Goal: Information Seeking & Learning: Learn about a topic

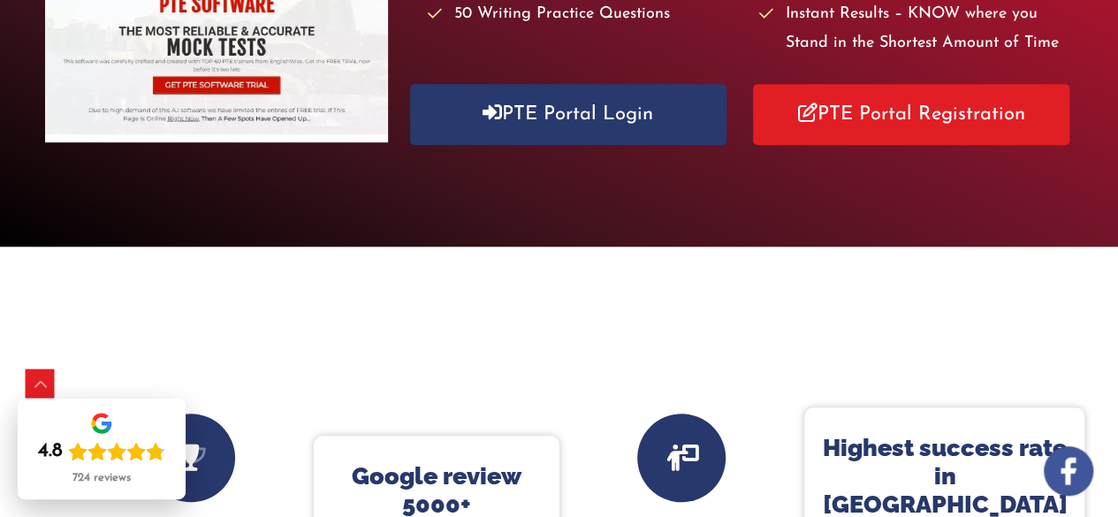
scroll to position [549, 0]
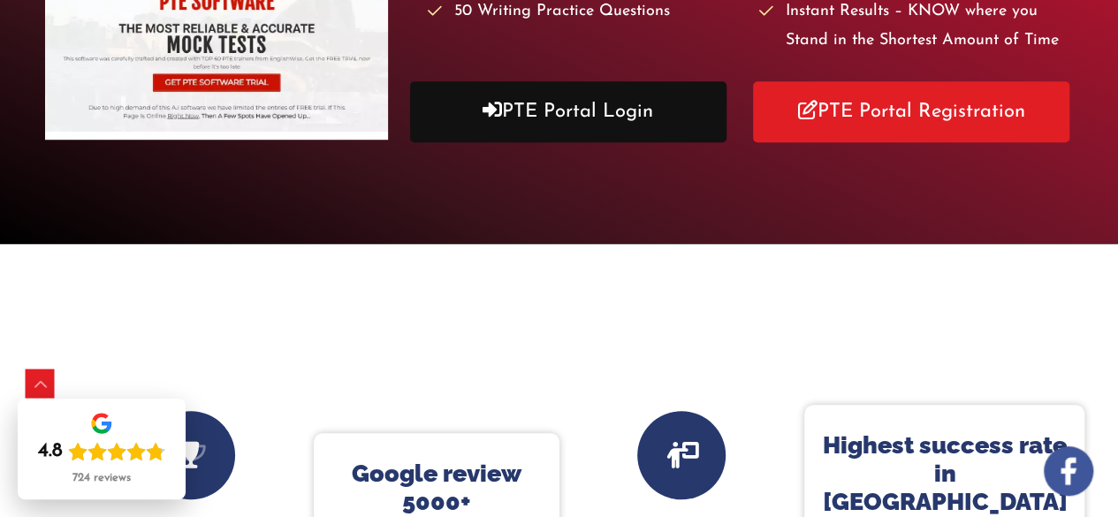
click at [410, 142] on link "PTE Portal Login" at bounding box center [568, 111] width 316 height 61
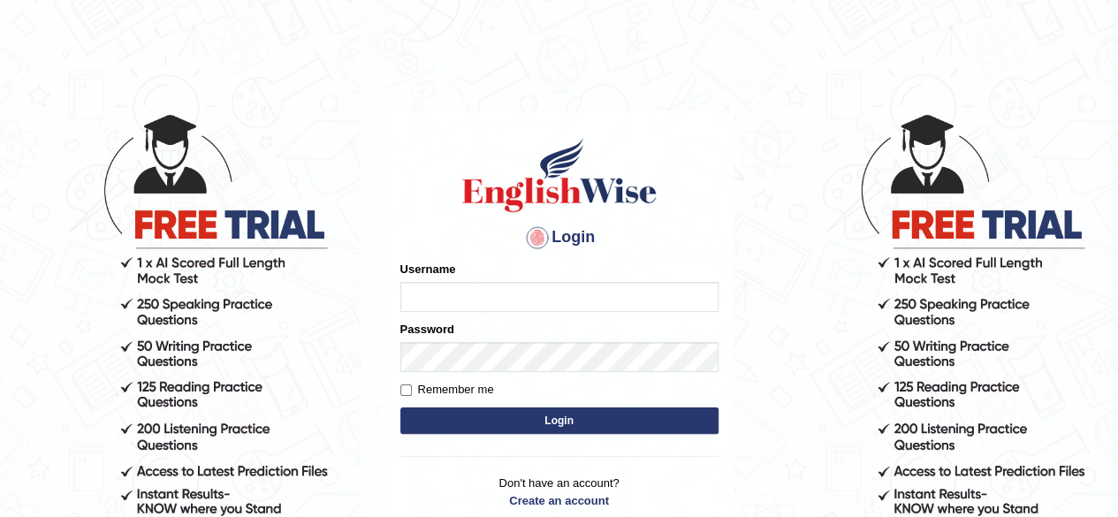
click at [504, 299] on input "Username" at bounding box center [559, 297] width 318 height 30
type input "CKAUR"
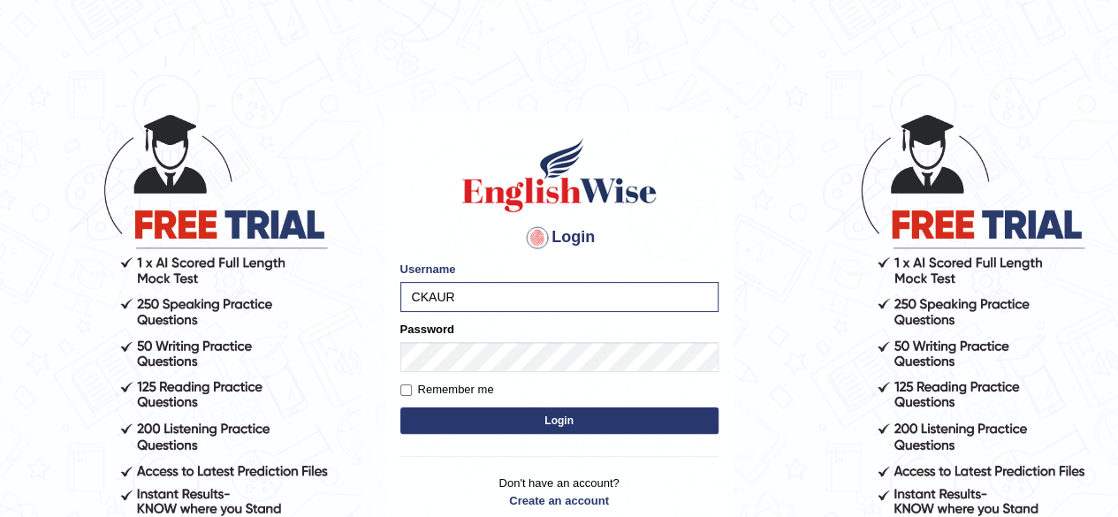
click at [445, 421] on button "Login" at bounding box center [559, 420] width 318 height 27
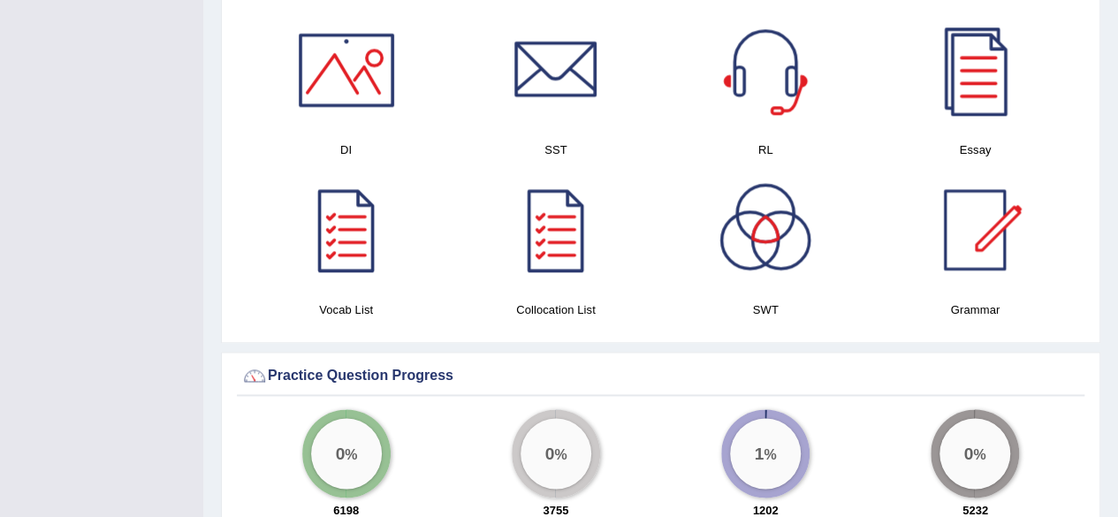
scroll to position [1073, 0]
click at [550, 231] on div at bounding box center [556, 229] width 124 height 124
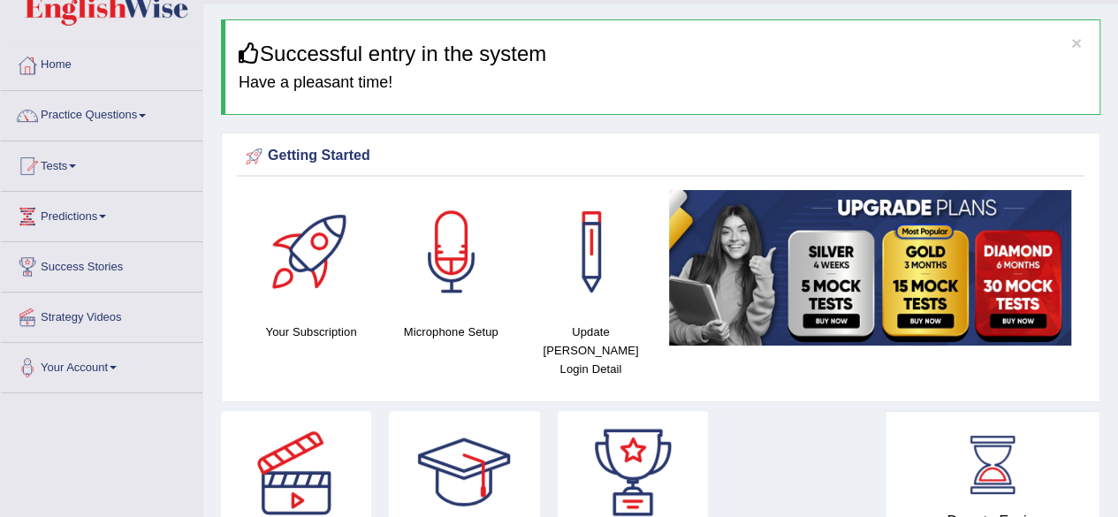
scroll to position [0, 0]
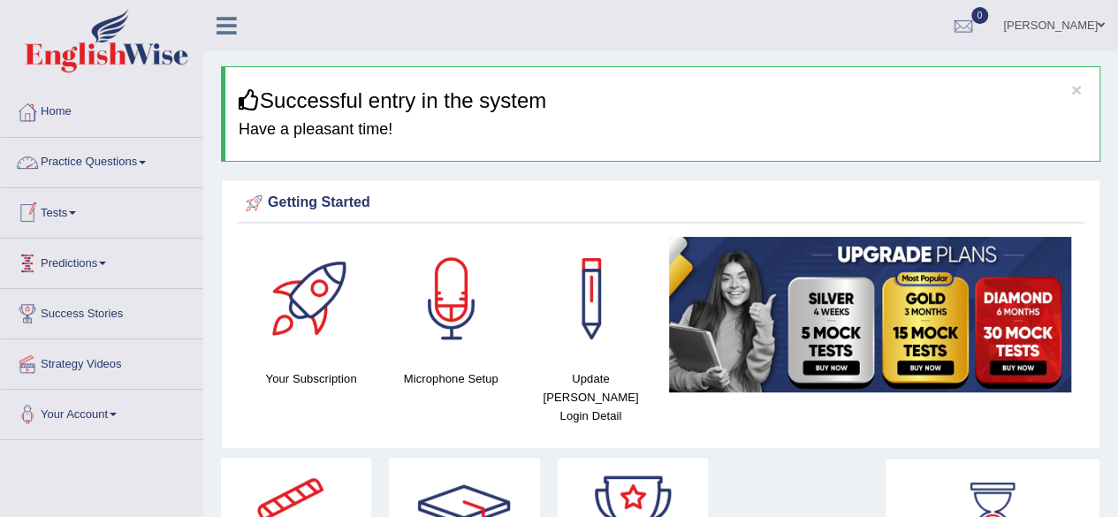
click at [58, 218] on link "Tests" at bounding box center [101, 210] width 201 height 44
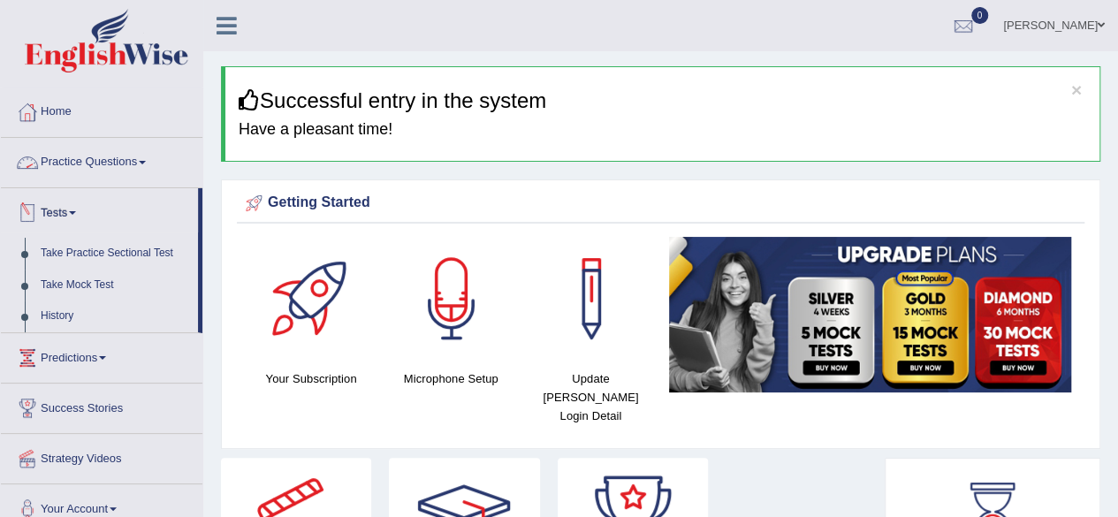
click at [79, 155] on link "Practice Questions" at bounding box center [101, 160] width 201 height 44
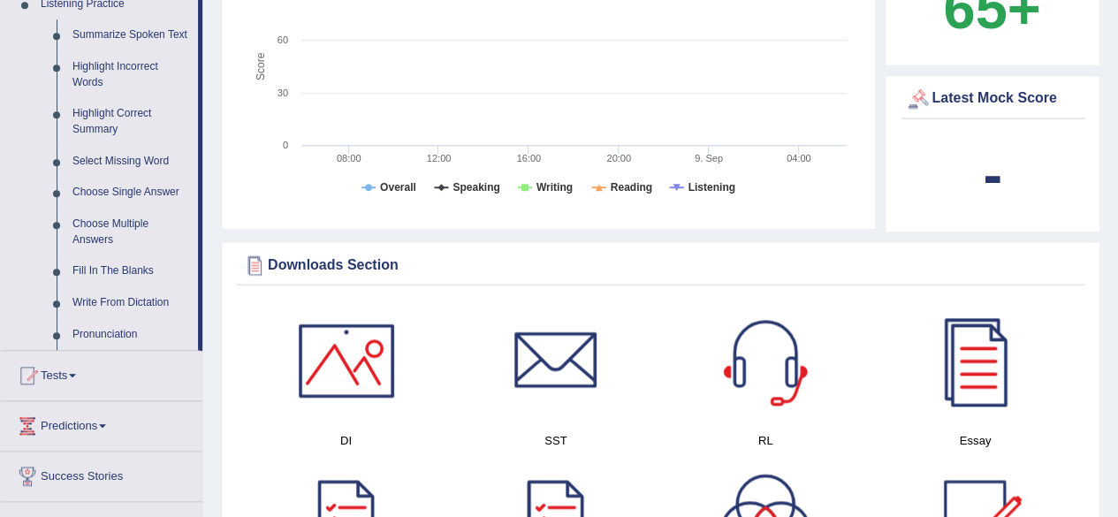
scroll to position [772, 0]
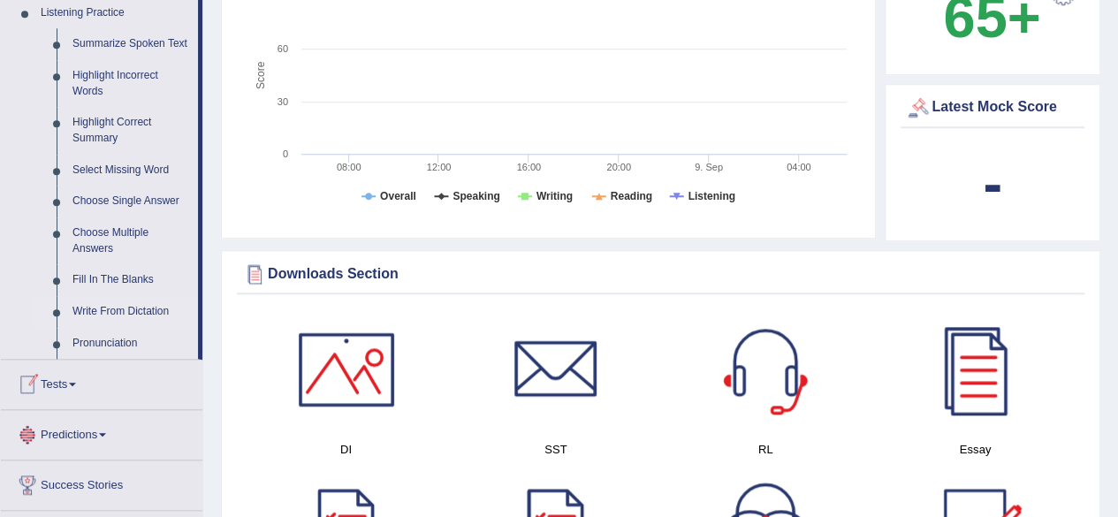
click at [100, 309] on link "Write From Dictation" at bounding box center [130, 312] width 133 height 32
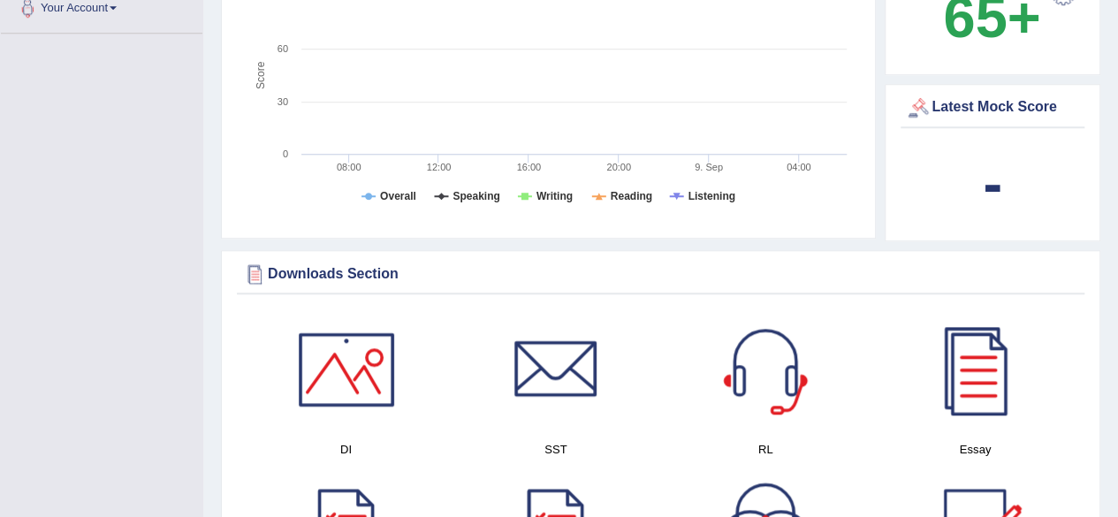
scroll to position [420, 0]
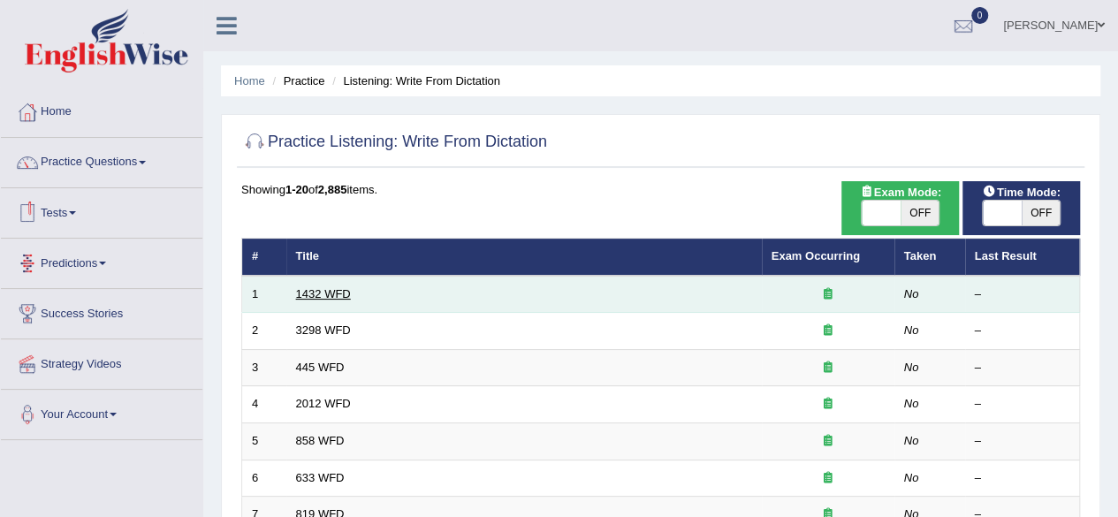
click at [348, 288] on link "1432 WFD" at bounding box center [323, 293] width 55 height 13
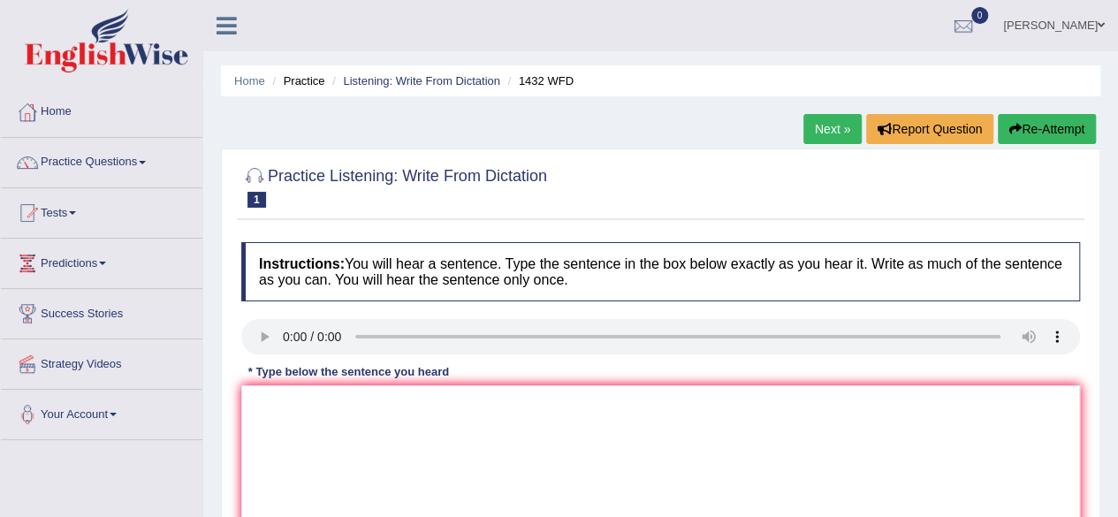
click at [348, 288] on h4 "Instructions: You will hear a sentence. Type the sentence in the box below exac…" at bounding box center [660, 271] width 838 height 59
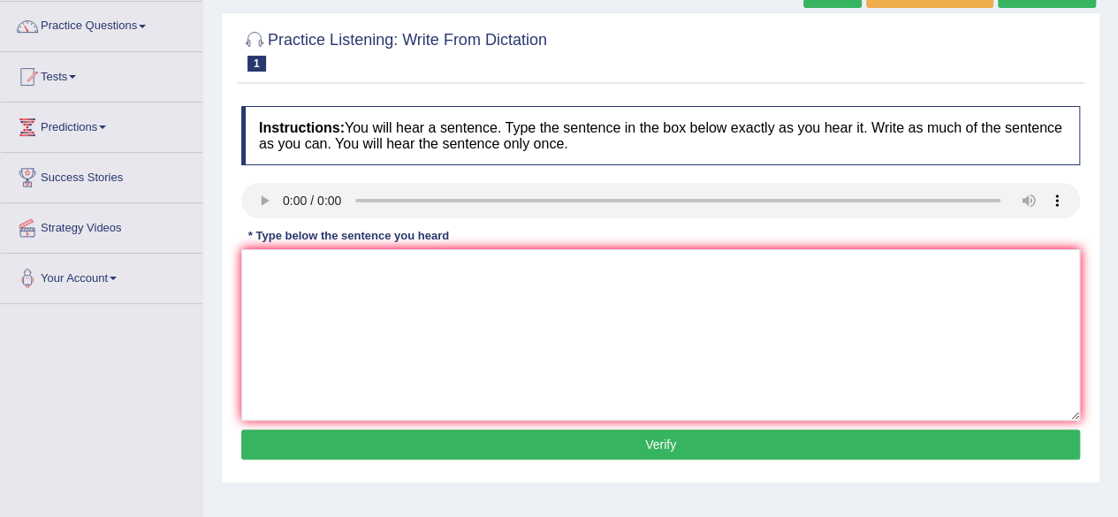
scroll to position [141, 0]
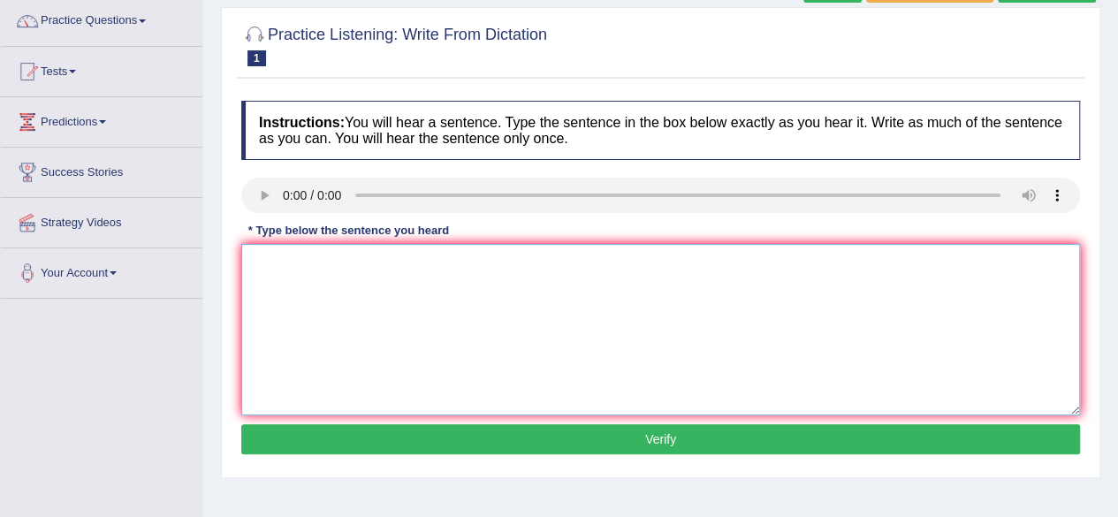
click at [307, 292] on textarea at bounding box center [660, 329] width 838 height 171
type textarea "More physical activity is beneficial for your health."
click at [666, 439] on button "Verify" at bounding box center [660, 439] width 838 height 30
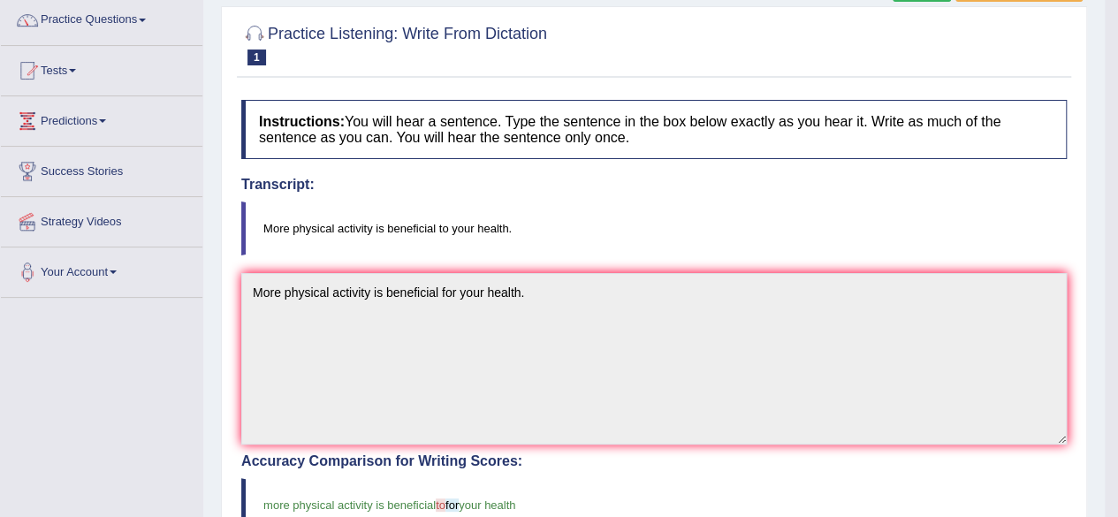
scroll to position [0, 0]
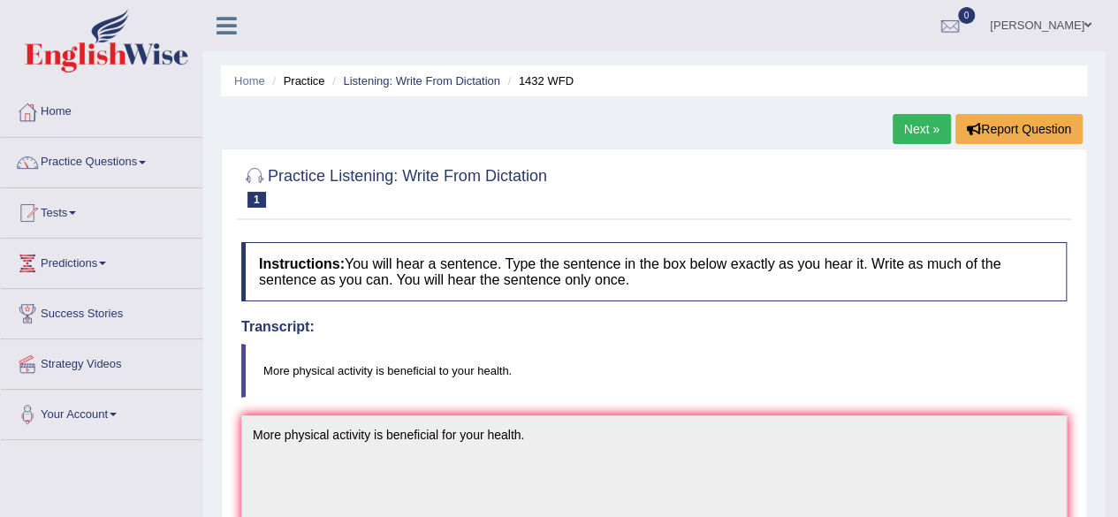
click at [919, 128] on link "Next »" at bounding box center [921, 129] width 58 height 30
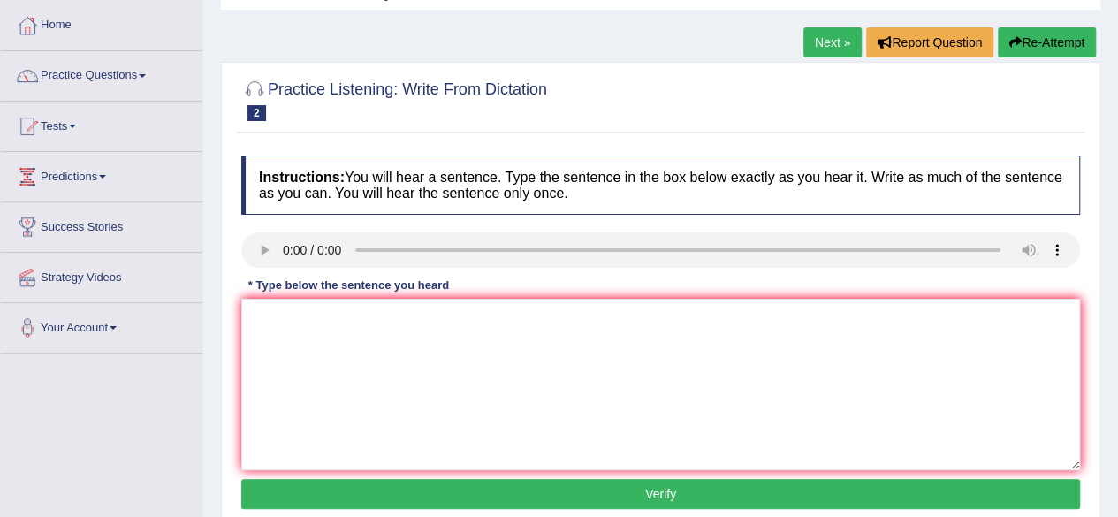
scroll to position [87, 0]
click at [302, 331] on textarea at bounding box center [660, 384] width 838 height 171
click at [272, 312] on textarea "The and more experimental." at bounding box center [660, 384] width 838 height 171
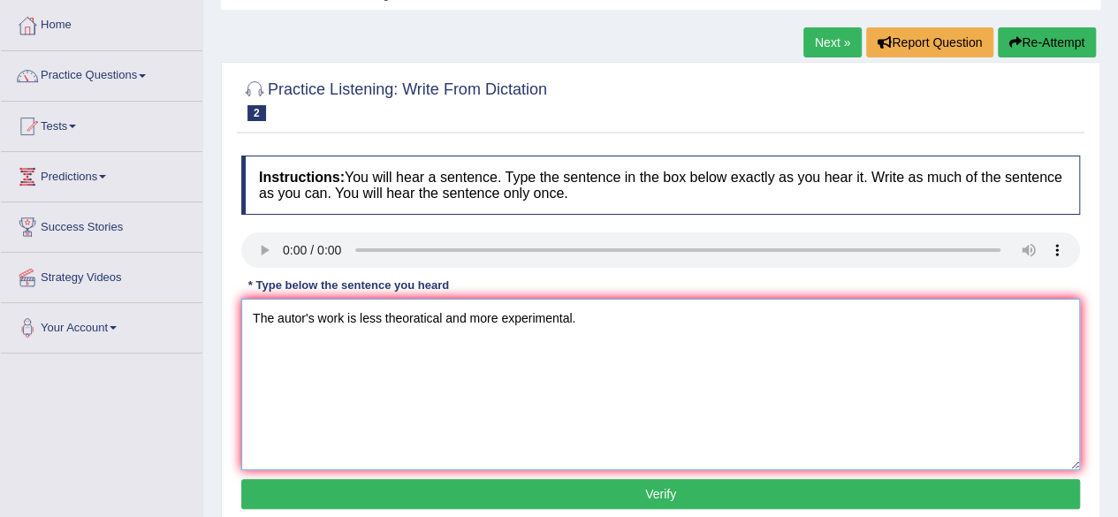
type textarea "The autor's work is less theoratical and more experimental."
click at [658, 487] on button "Verify" at bounding box center [660, 494] width 838 height 30
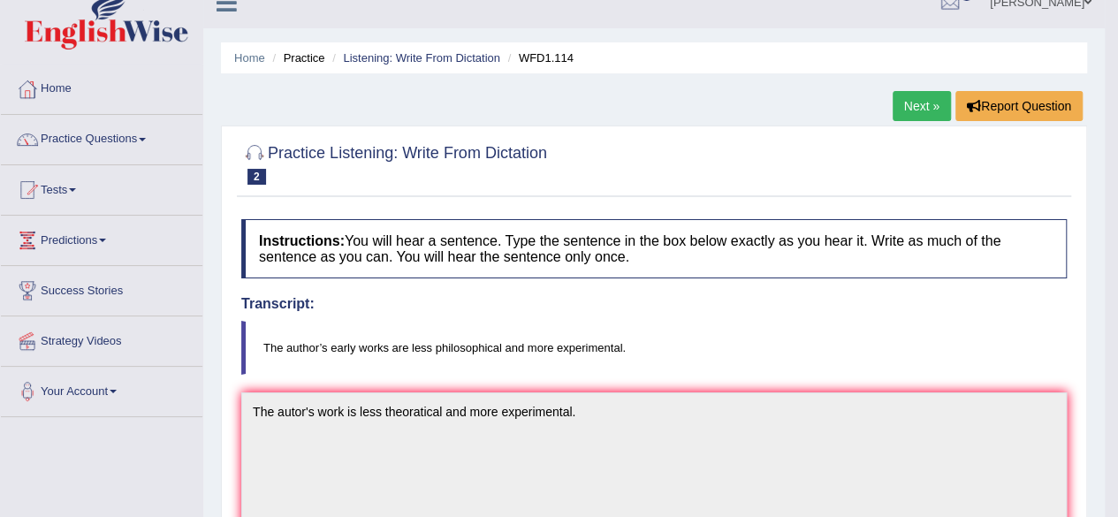
scroll to position [21, 0]
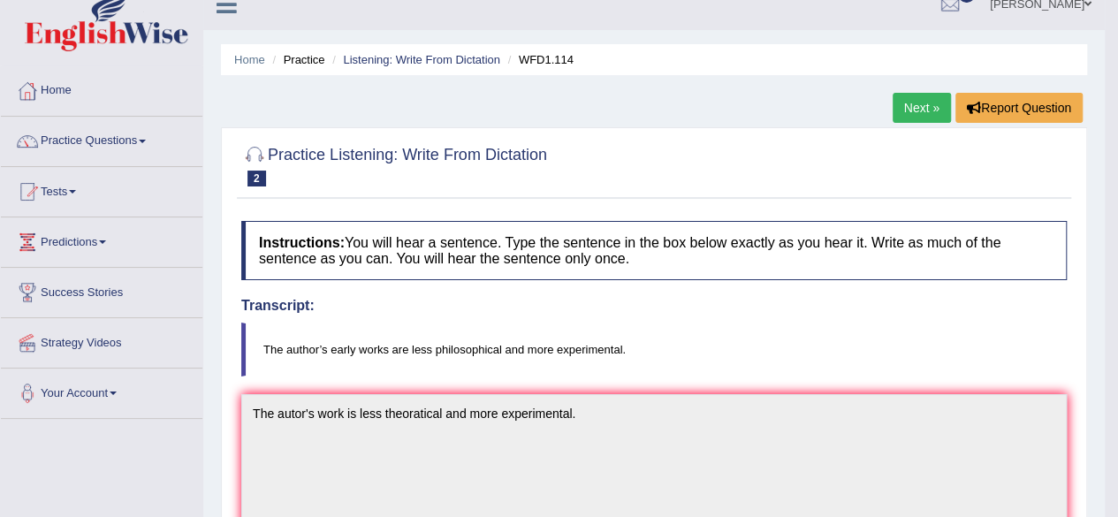
click at [276, 149] on h2 "Practice Listening: Write From Dictation 2 WFD1.114" at bounding box center [394, 164] width 306 height 44
click at [291, 52] on li "Practice" at bounding box center [296, 59] width 57 height 17
click at [915, 106] on link "Next »" at bounding box center [921, 108] width 58 height 30
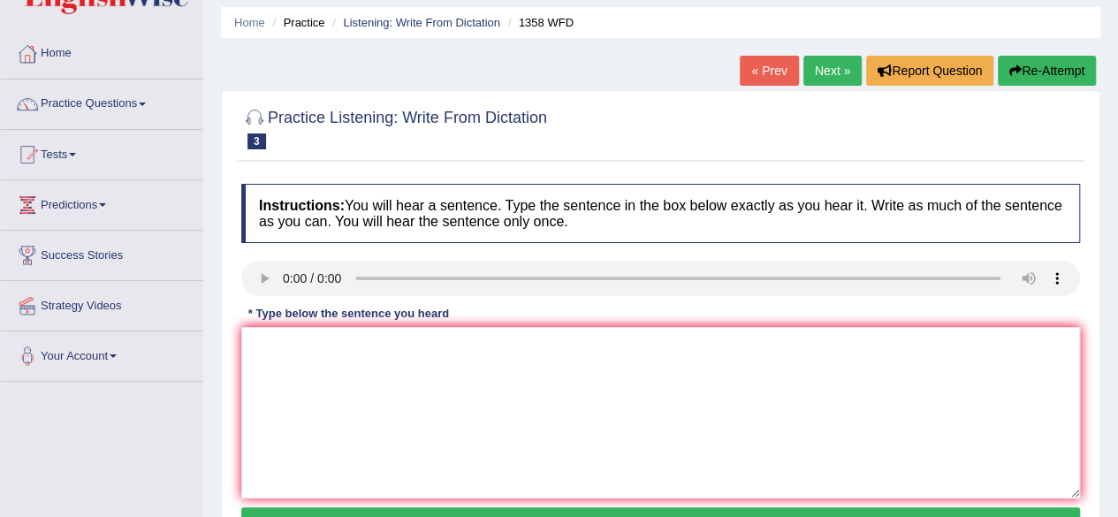
scroll to position [57, 0]
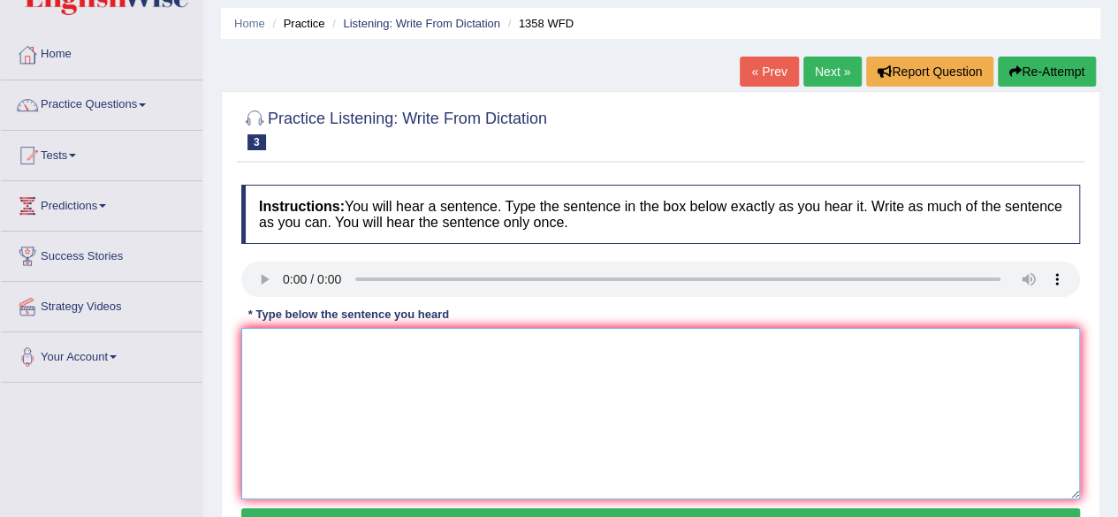
click at [325, 384] on textarea at bounding box center [660, 413] width 838 height 171
click at [511, 344] on textarea "Communication skills becomes more important recent years." at bounding box center [660, 413] width 838 height 171
click at [422, 343] on textarea "Communication skills becomes more important in this recent years." at bounding box center [660, 413] width 838 height 171
click at [370, 345] on textarea "Communication skills become more important in this recent years." at bounding box center [660, 413] width 838 height 171
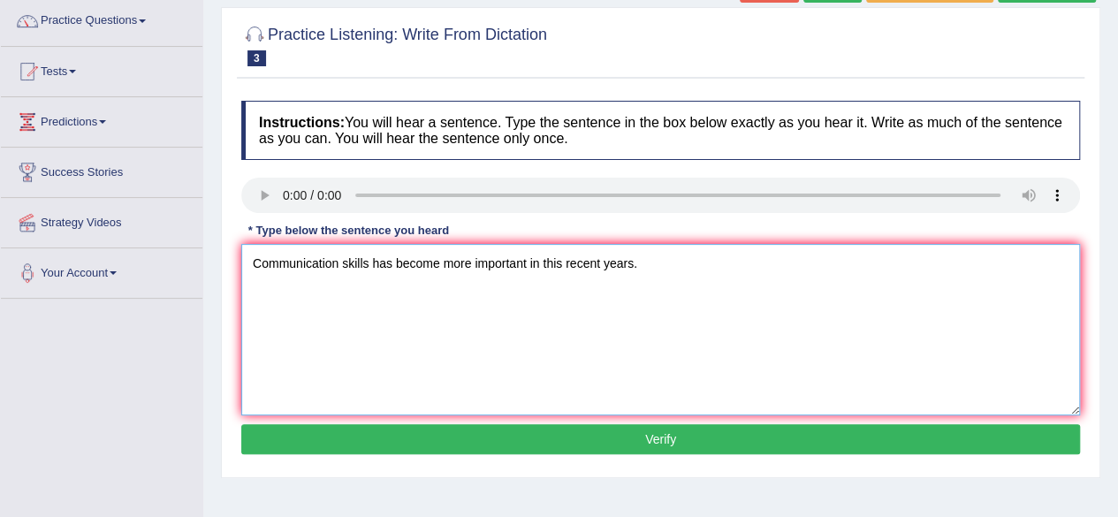
scroll to position [142, 0]
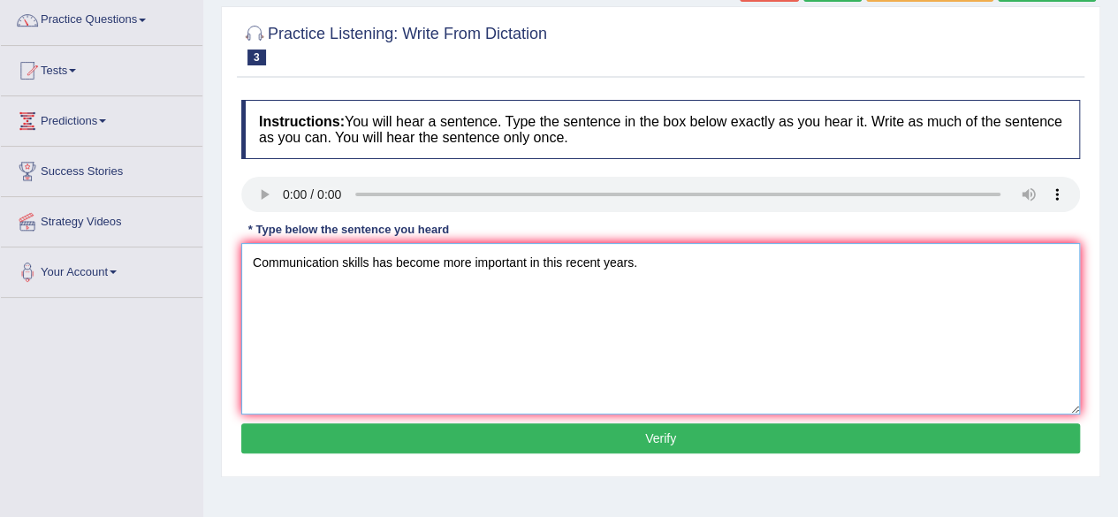
type textarea "Communication skills has become more important in this recent years."
click at [580, 430] on button "Verify" at bounding box center [660, 438] width 838 height 30
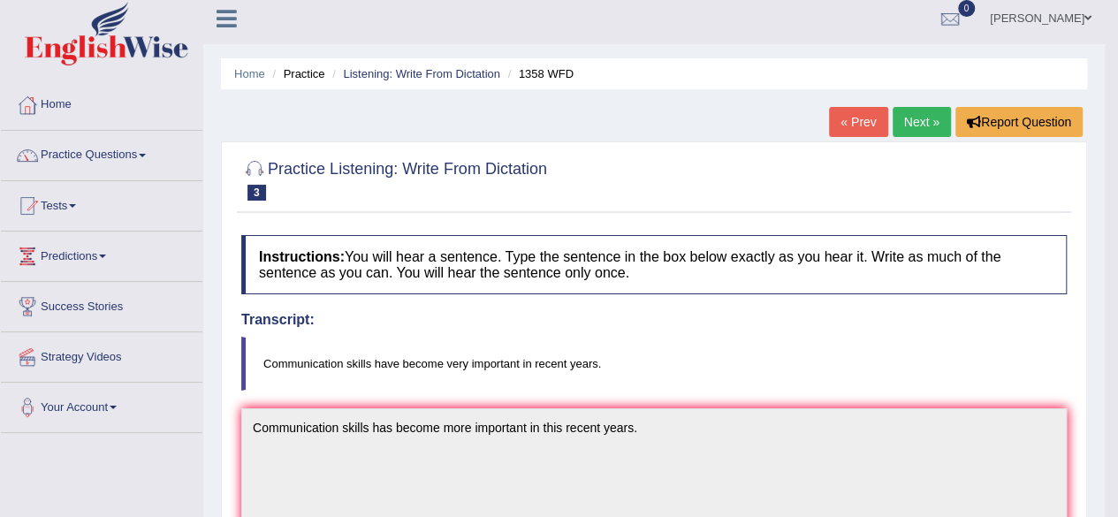
scroll to position [0, 0]
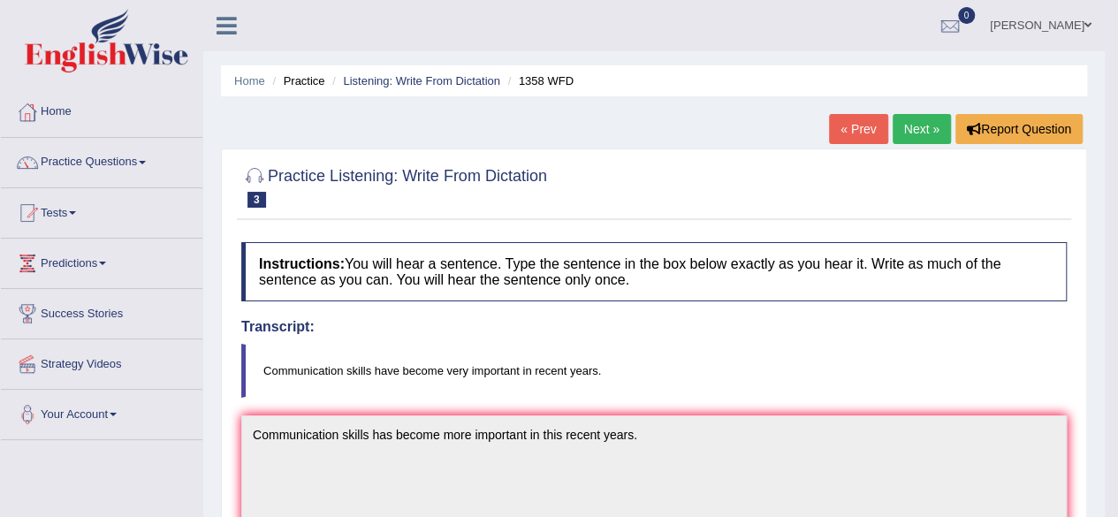
click at [913, 126] on link "Next »" at bounding box center [921, 129] width 58 height 30
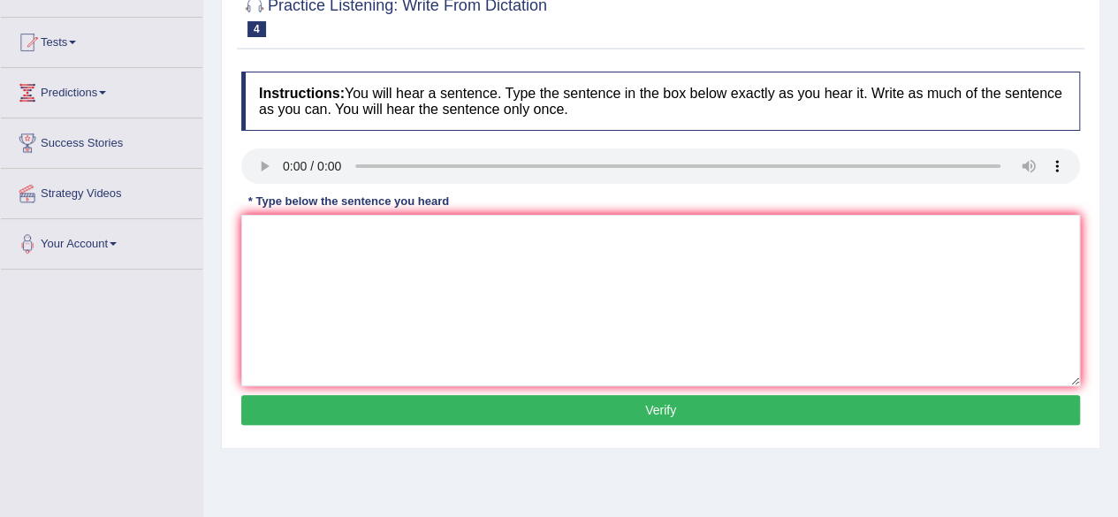
scroll to position [171, 0]
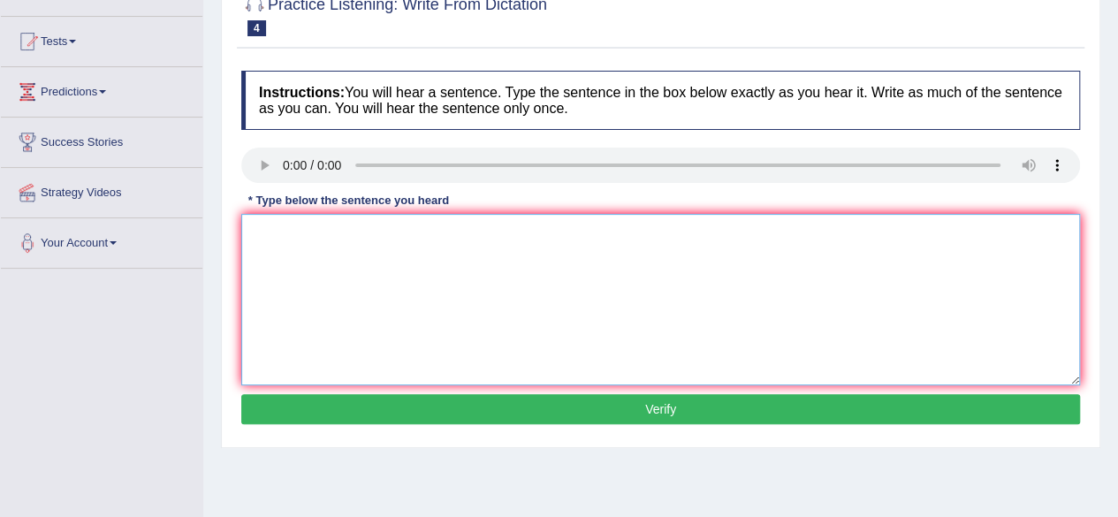
click at [283, 256] on textarea at bounding box center [660, 299] width 838 height 171
click at [452, 231] on textarea "Parents are involved in their children education." at bounding box center [660, 299] width 838 height 171
click at [412, 232] on textarea "Parents are involved in their children's education." at bounding box center [660, 299] width 838 height 171
type textarea "Parents are involved in their children children's education."
click at [645, 413] on button "Verify" at bounding box center [660, 409] width 838 height 30
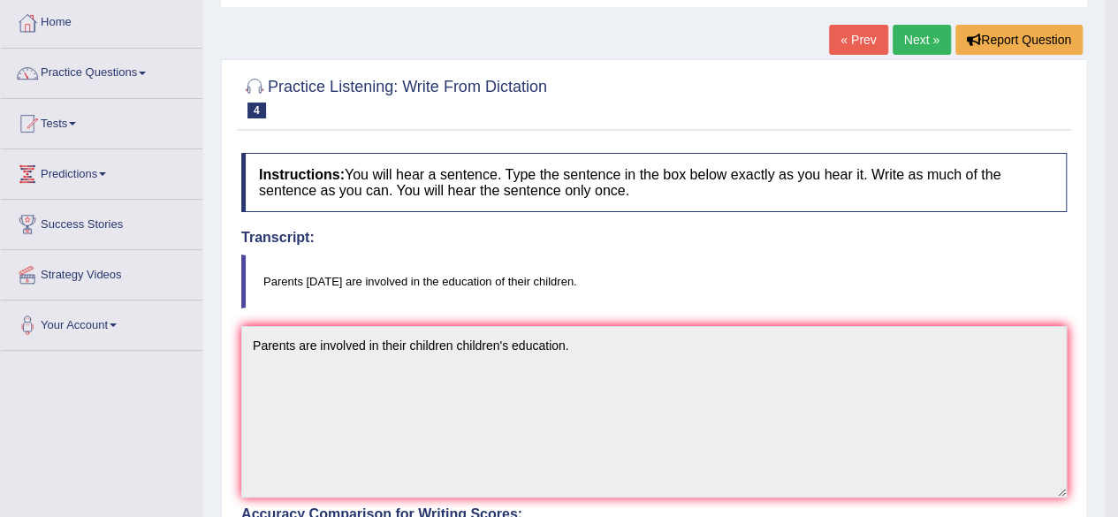
scroll to position [88, 0]
click at [910, 44] on link "Next »" at bounding box center [921, 41] width 58 height 30
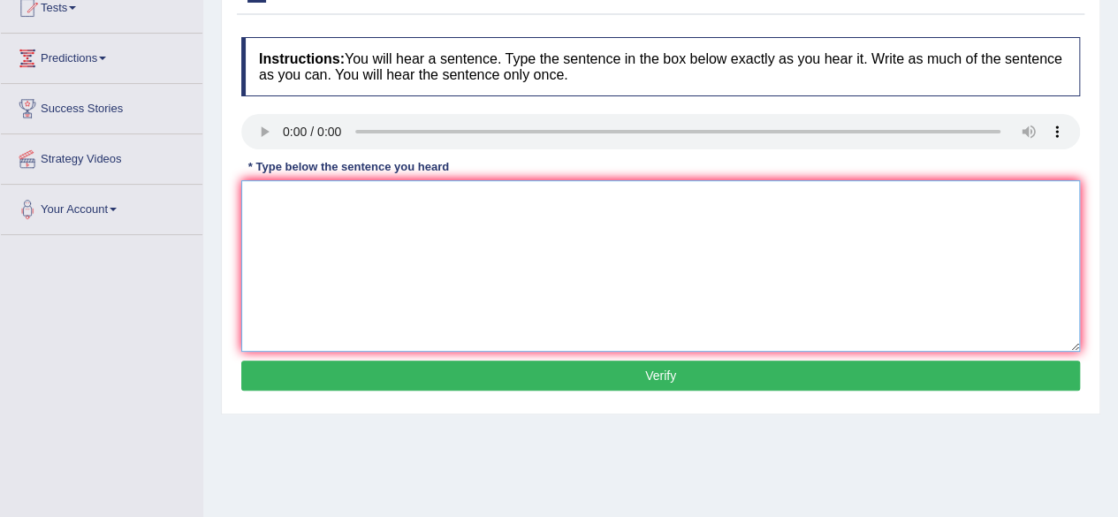
click at [264, 189] on textarea at bounding box center [660, 265] width 838 height 171
click at [383, 196] on textarea "Observers waited for nurversly and waited for the concert." at bounding box center [660, 265] width 838 height 171
click at [406, 201] on textarea "Observers waited for nerversly and waited for the concert." at bounding box center [660, 265] width 838 height 171
click at [405, 195] on textarea "Observers waited for nerversly and waited for the concert." at bounding box center [660, 265] width 838 height 171
type textarea "Observers waited for nervously and waited for the concert."
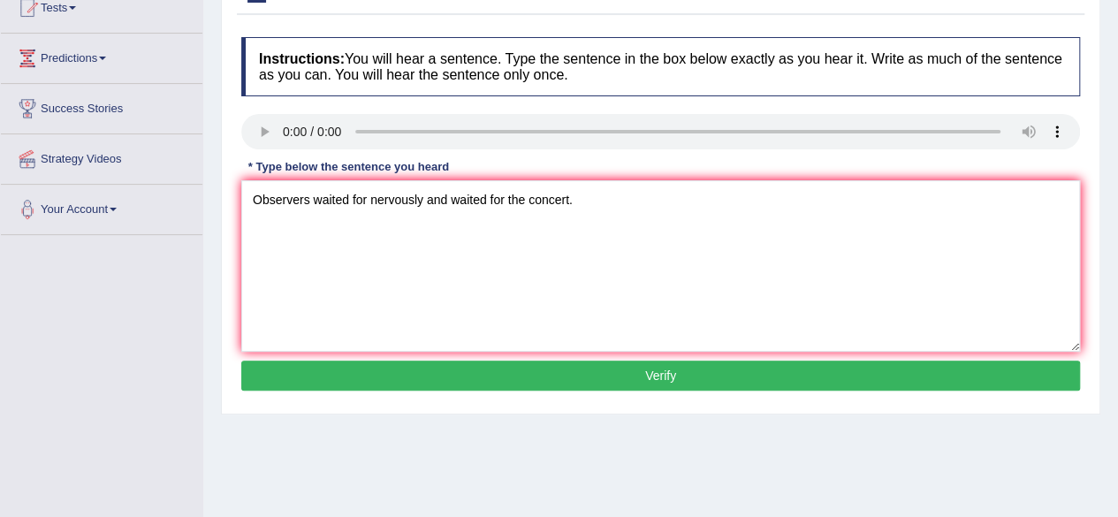
click at [644, 375] on button "Verify" at bounding box center [660, 375] width 838 height 30
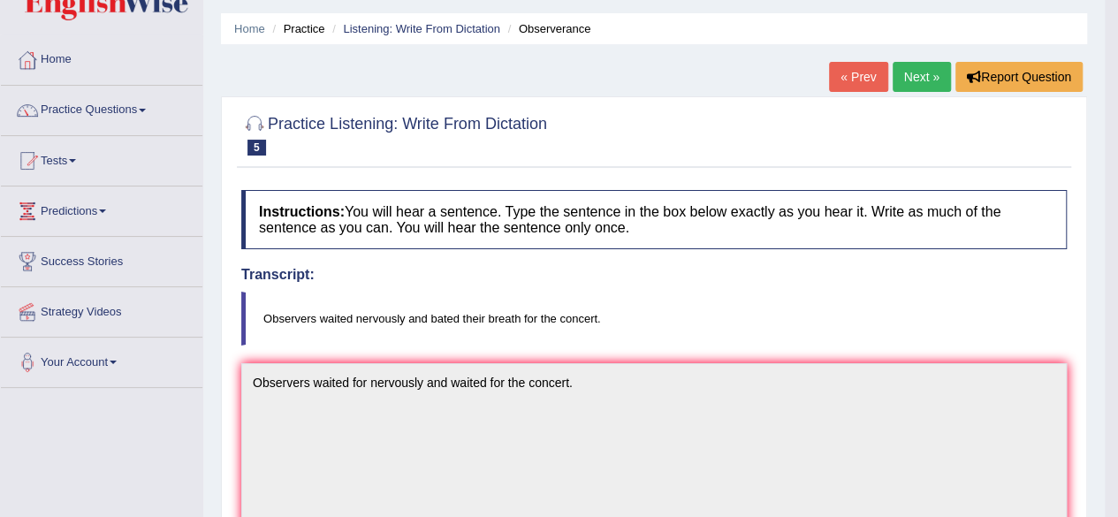
scroll to position [56, 0]
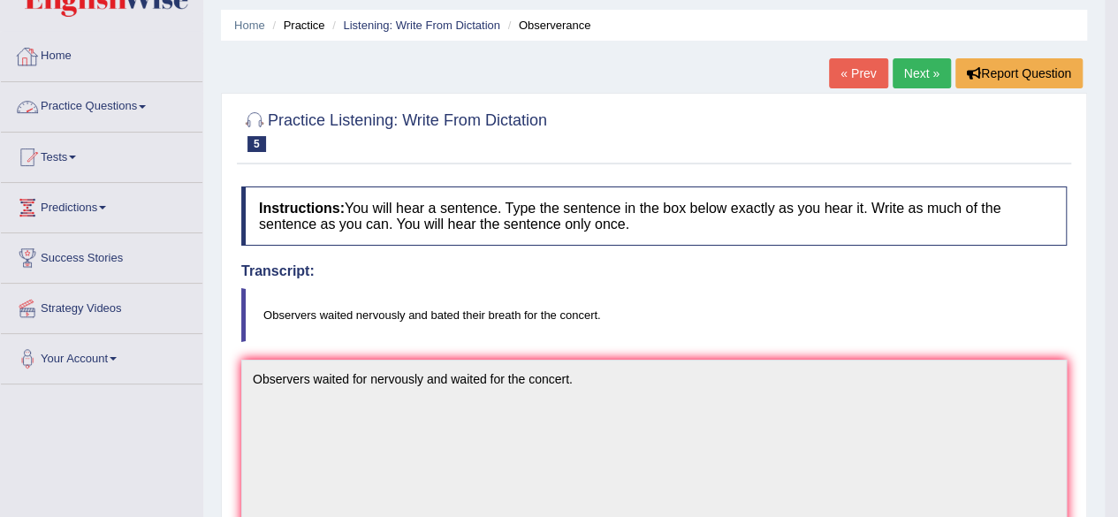
click at [78, 95] on link "Practice Questions" at bounding box center [101, 104] width 201 height 44
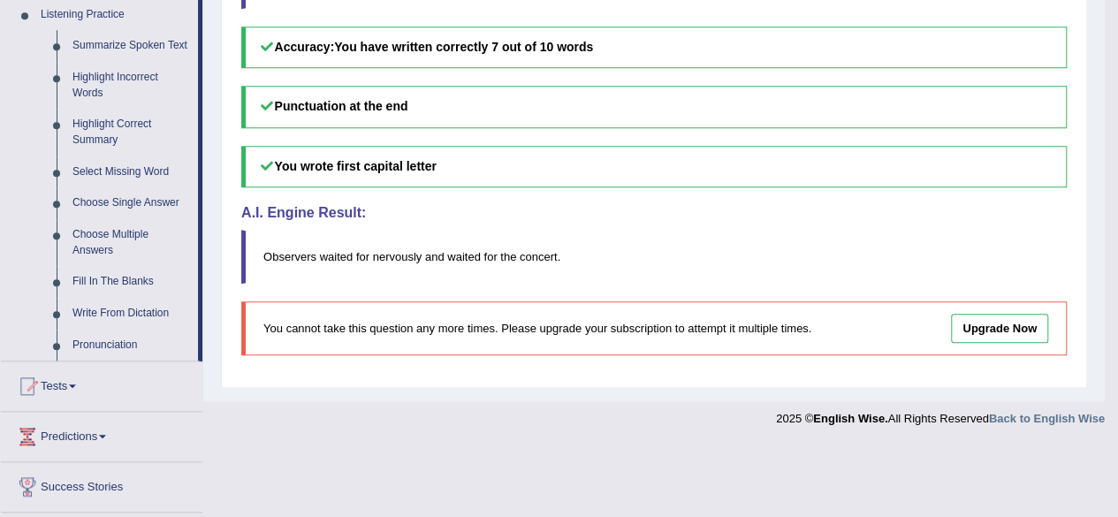
scroll to position [775, 0]
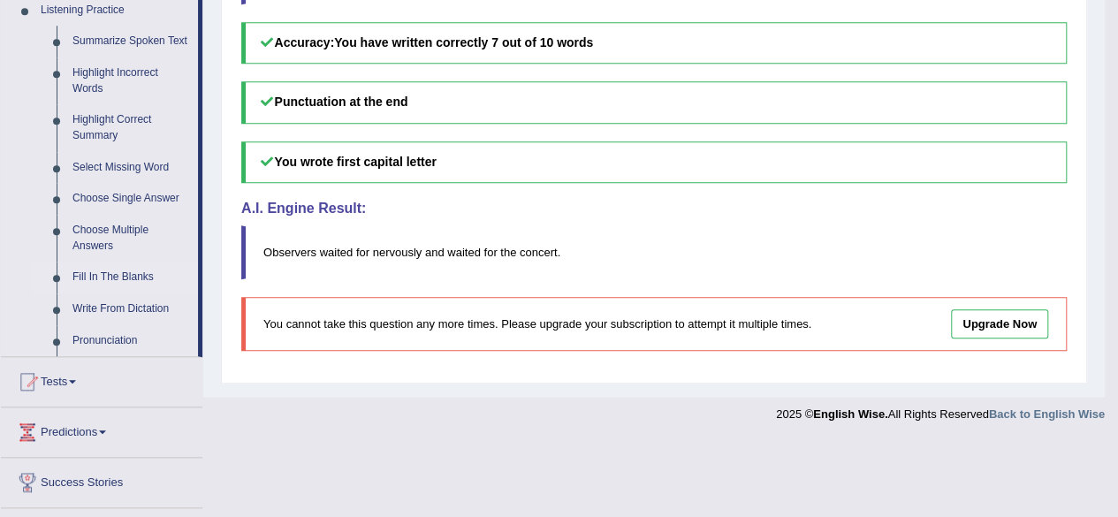
click at [98, 277] on link "Fill In The Blanks" at bounding box center [130, 278] width 133 height 32
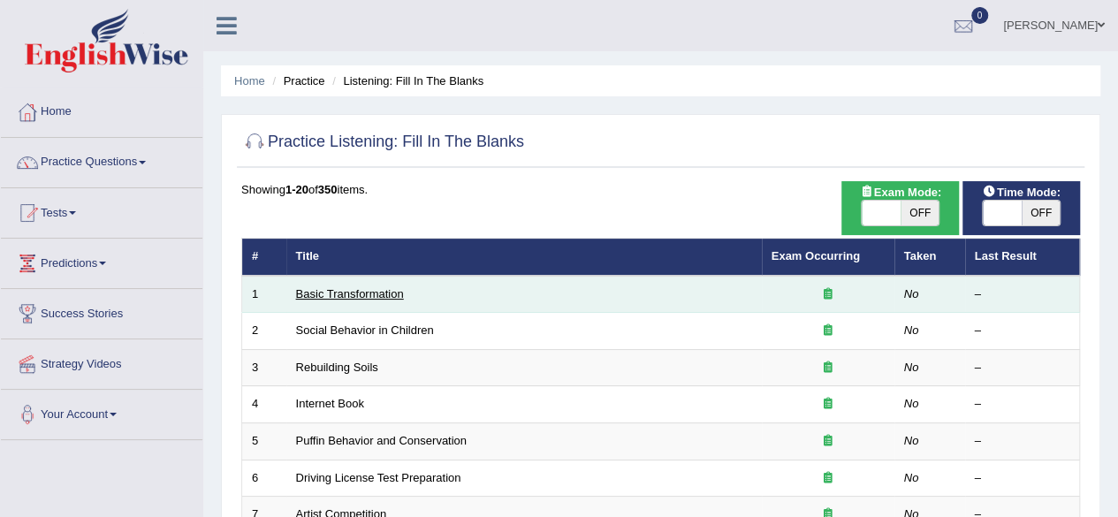
click at [366, 294] on link "Basic Transformation" at bounding box center [350, 293] width 108 height 13
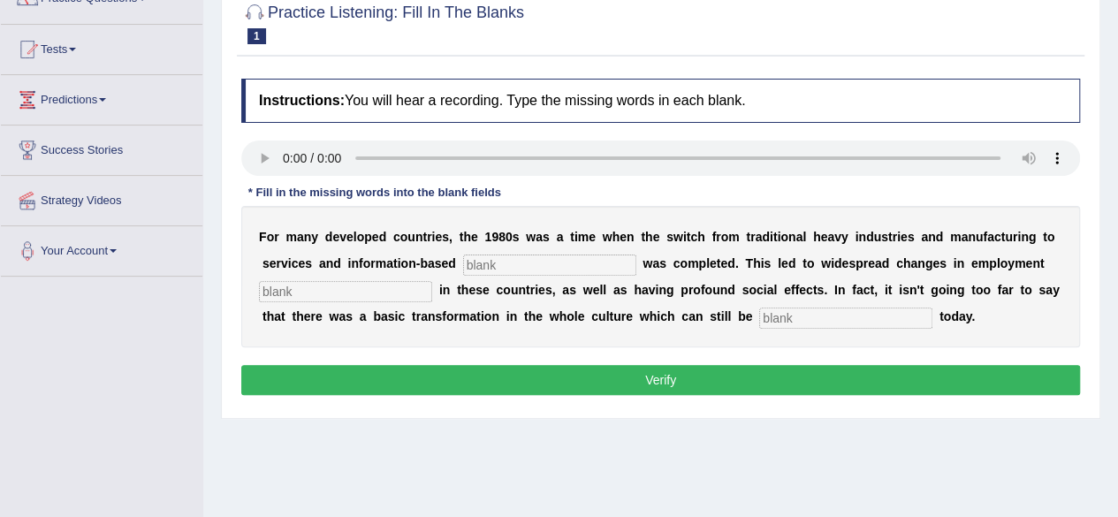
scroll to position [165, 0]
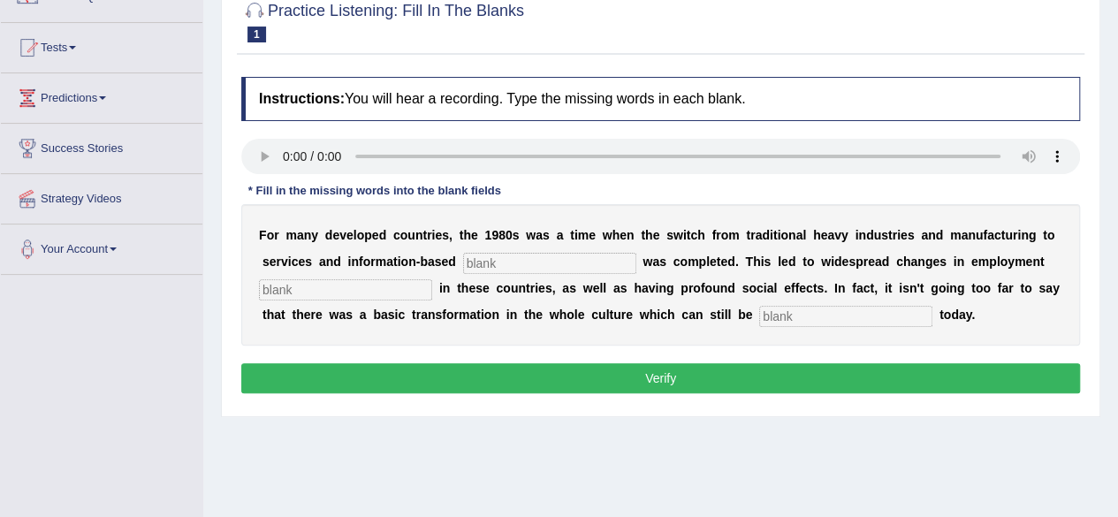
click at [781, 315] on input "text" at bounding box center [845, 316] width 173 height 21
type input "observed"
click at [394, 292] on input "text" at bounding box center [345, 289] width 173 height 21
type input "patterns"
click at [550, 261] on input "text" at bounding box center [549, 263] width 173 height 21
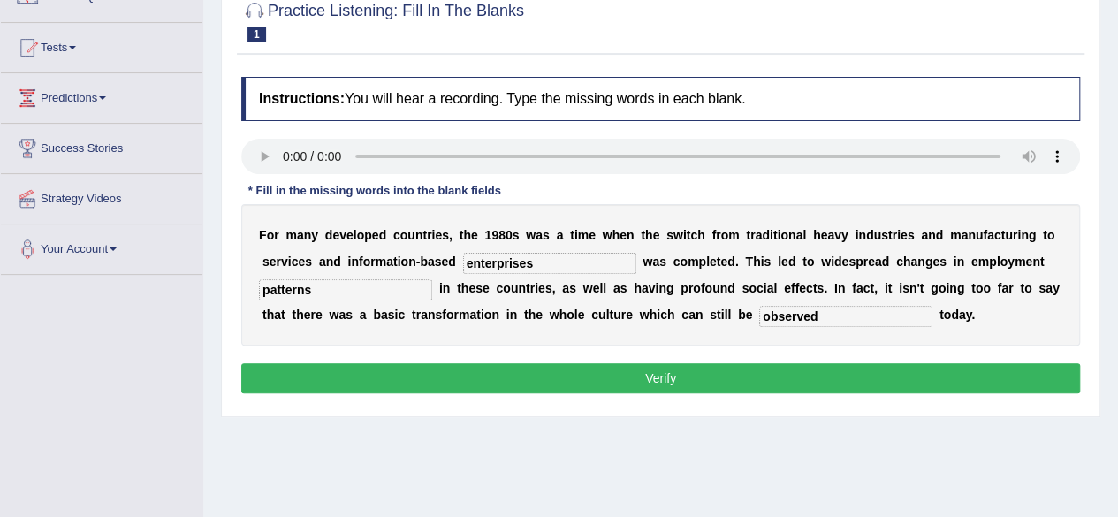
type input "enterprises"
click at [634, 377] on button "Verify" at bounding box center [660, 378] width 838 height 30
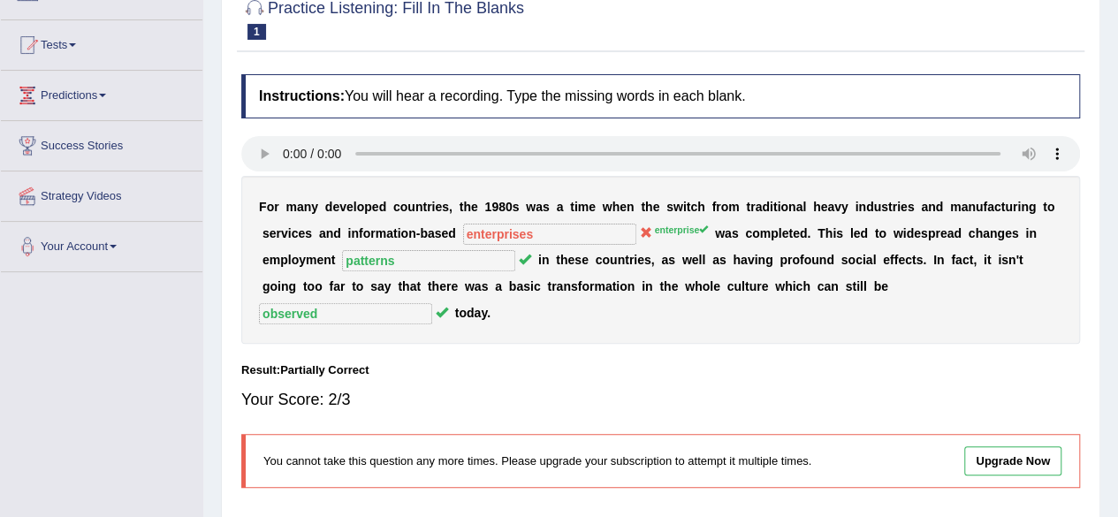
scroll to position [0, 0]
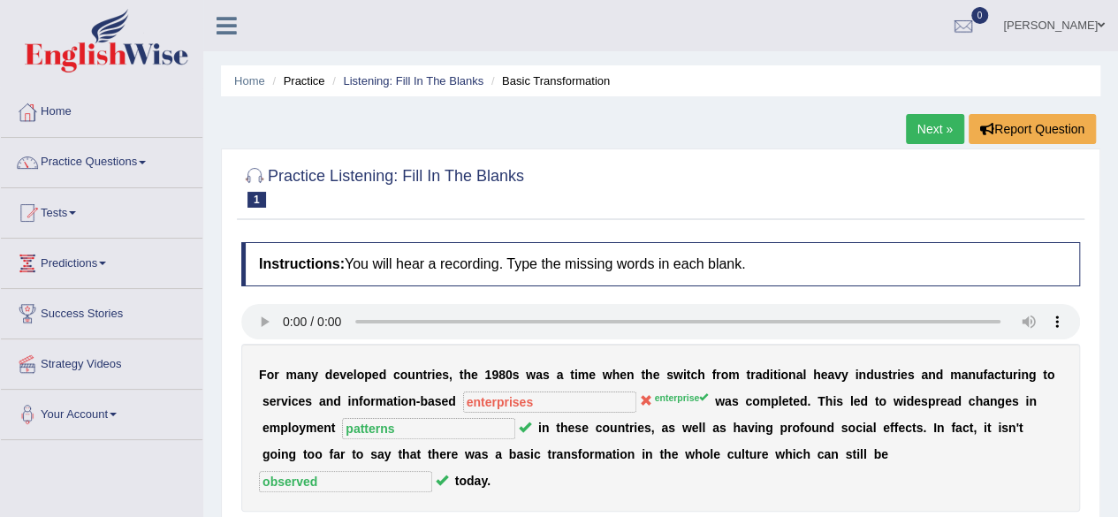
click at [935, 128] on link "Next »" at bounding box center [935, 129] width 58 height 30
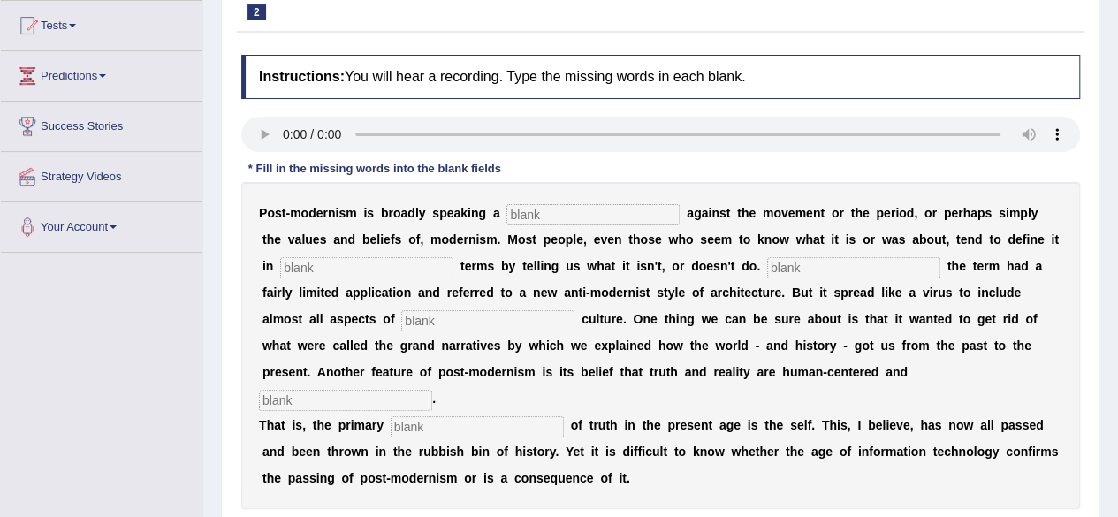
scroll to position [188, 0]
click at [429, 415] on input "text" at bounding box center [477, 425] width 173 height 21
type input "source"
click at [432, 389] on input "text" at bounding box center [345, 399] width 173 height 21
type input "internal"
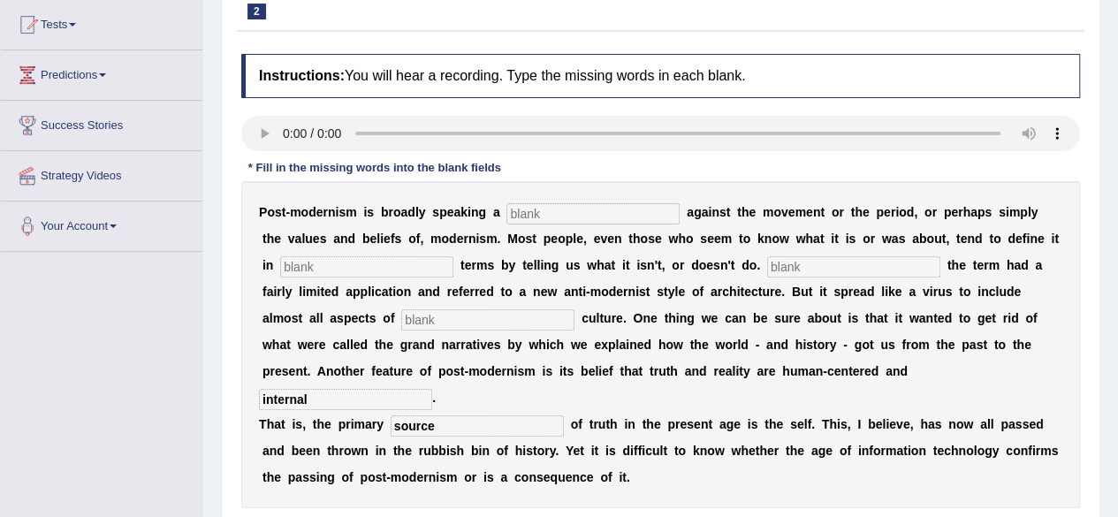
click at [558, 220] on input "text" at bounding box center [592, 213] width 173 height 21
type input "reaction"
click at [357, 264] on input "text" at bounding box center [366, 266] width 173 height 21
type input "negative"
click at [772, 263] on input "text" at bounding box center [853, 266] width 173 height 21
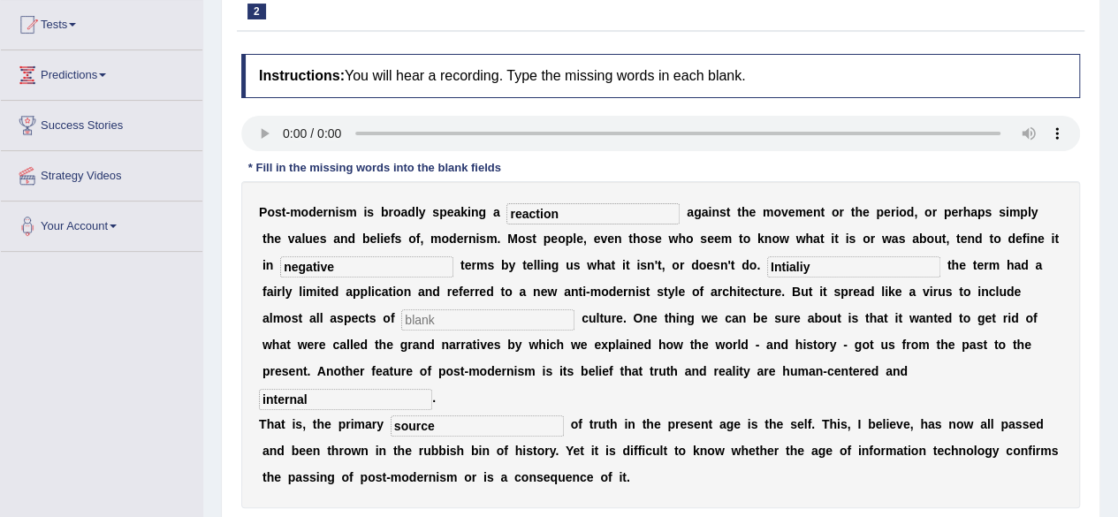
type input "Intialiy"
click at [401, 314] on input "text" at bounding box center [487, 319] width 173 height 21
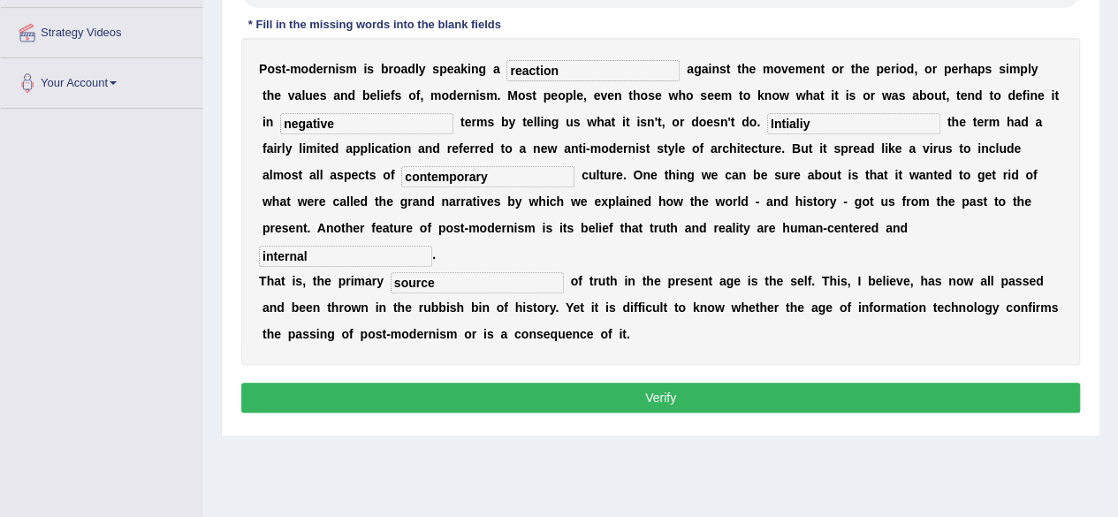
scroll to position [332, 0]
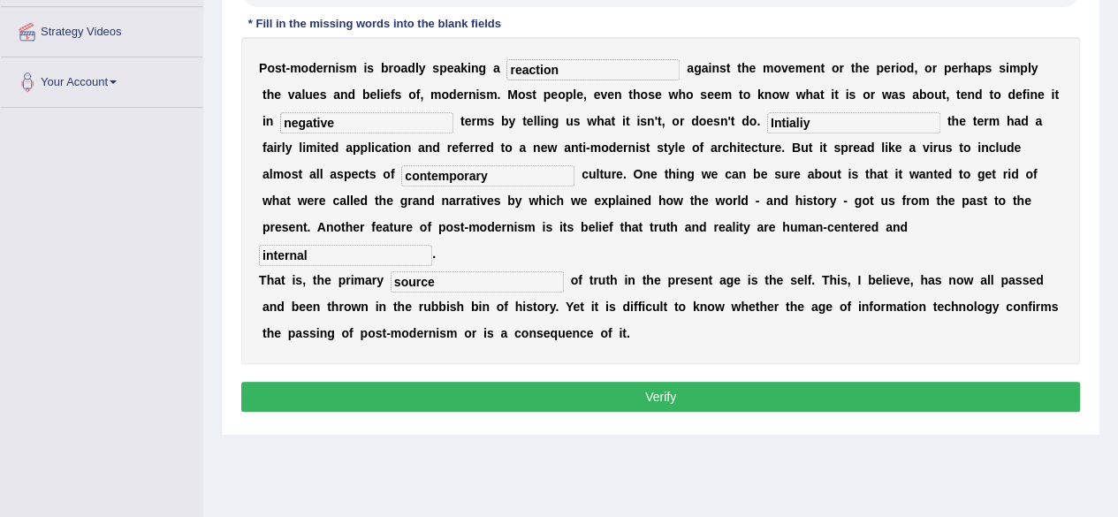
type input "contemporary"
click at [673, 382] on button "Verify" at bounding box center [660, 397] width 838 height 30
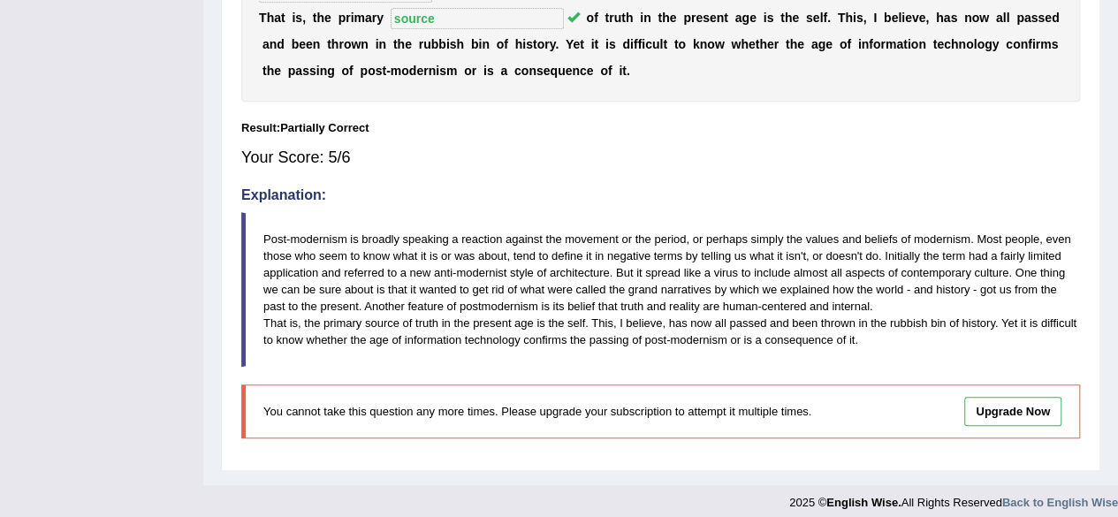
scroll to position [0, 0]
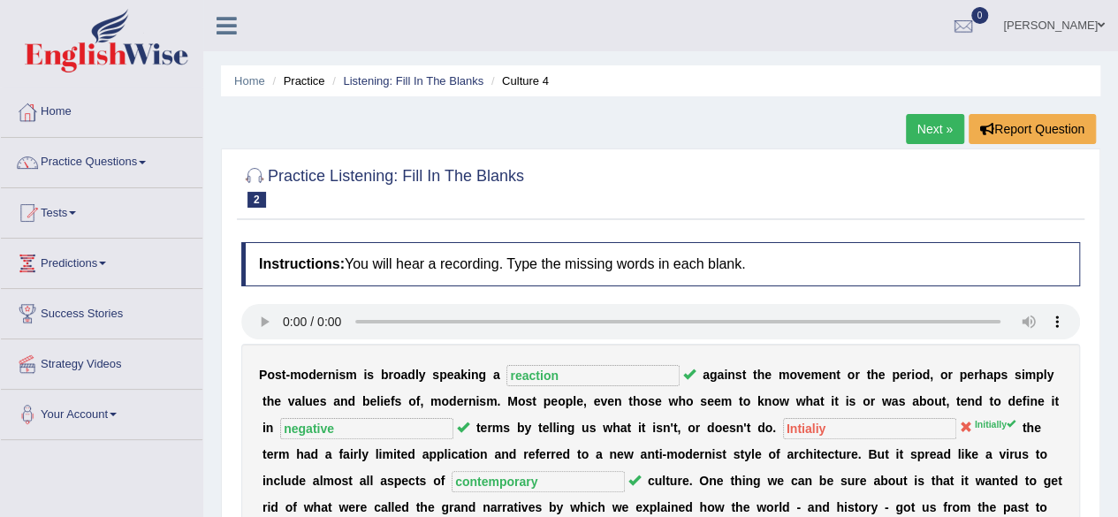
click at [924, 130] on link "Next »" at bounding box center [935, 129] width 58 height 30
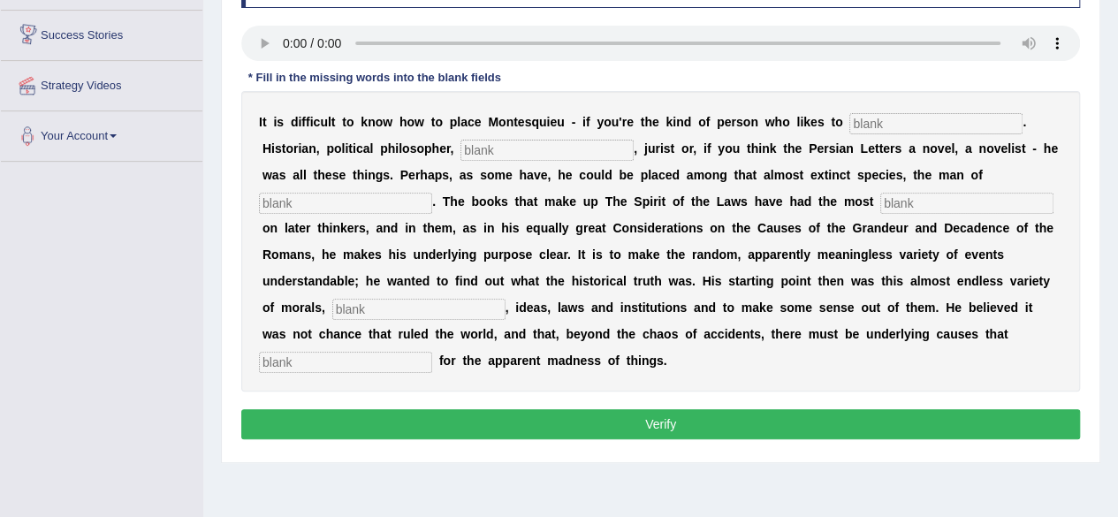
click at [272, 360] on input "text" at bounding box center [345, 362] width 173 height 21
type input "account"
click at [372, 301] on input "text" at bounding box center [418, 309] width 173 height 21
type input "customs"
click at [901, 199] on input "text" at bounding box center [966, 203] width 173 height 21
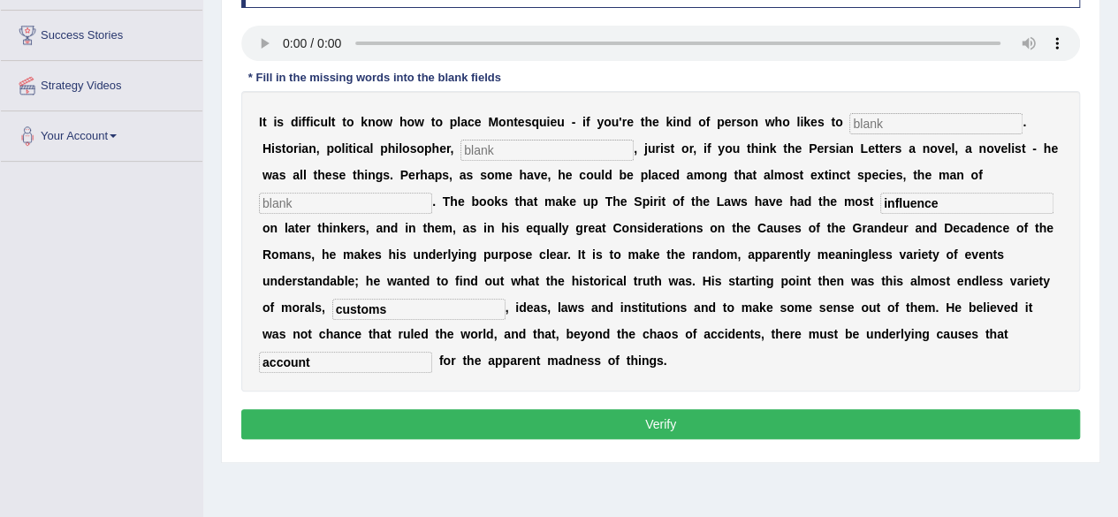
type input "influence"
click at [281, 197] on input "text" at bounding box center [345, 203] width 173 height 21
type input "letters"
click at [498, 148] on input "text" at bounding box center [546, 150] width 173 height 21
type input "sociologist"
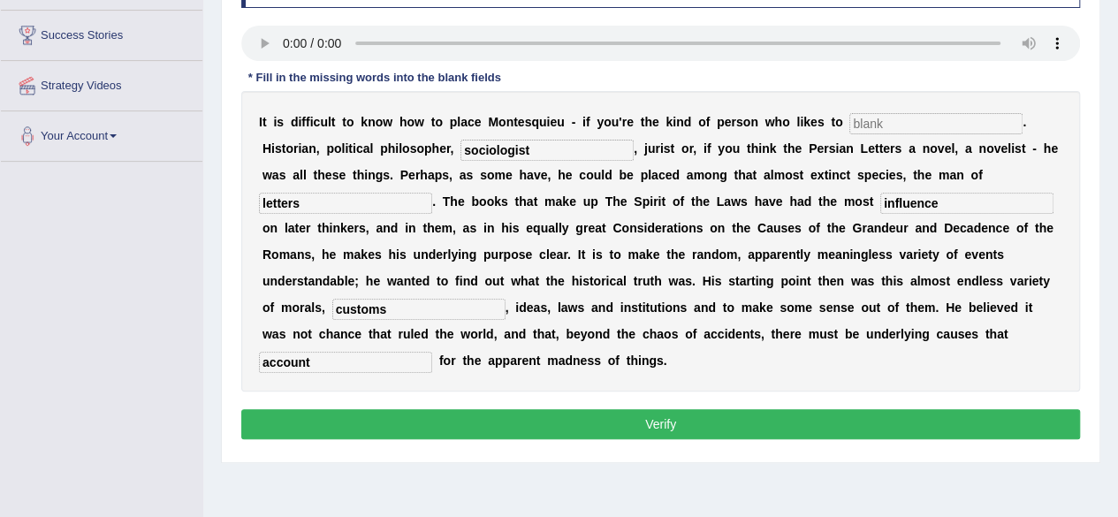
click at [871, 116] on input "text" at bounding box center [935, 123] width 173 height 21
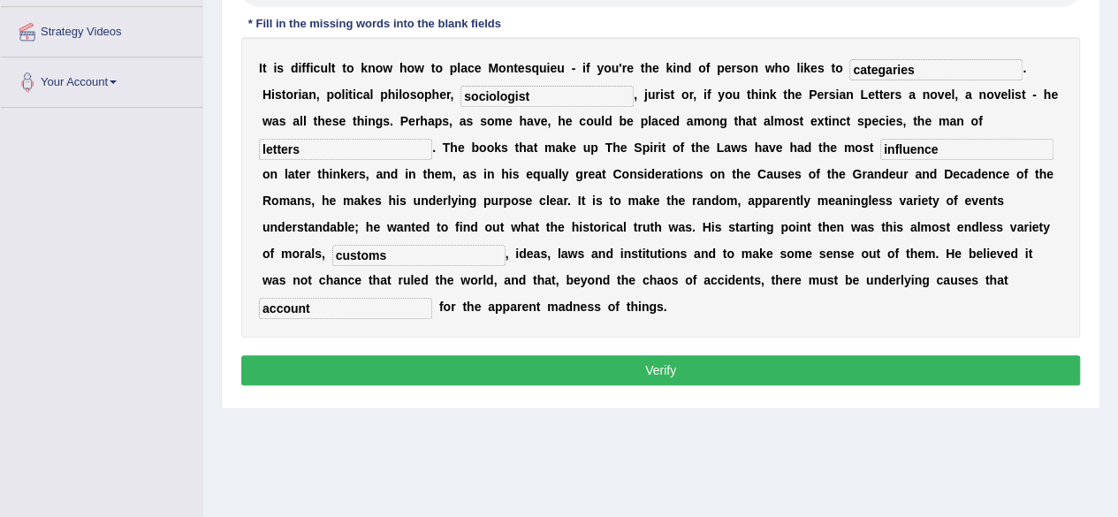
scroll to position [333, 0]
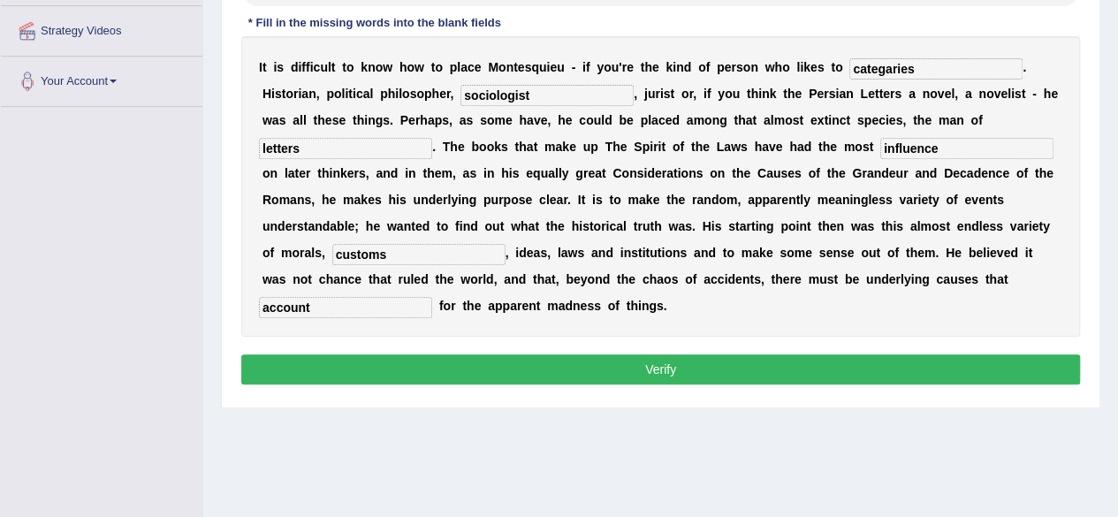
type input "categaries"
click at [662, 368] on button "Verify" at bounding box center [660, 369] width 838 height 30
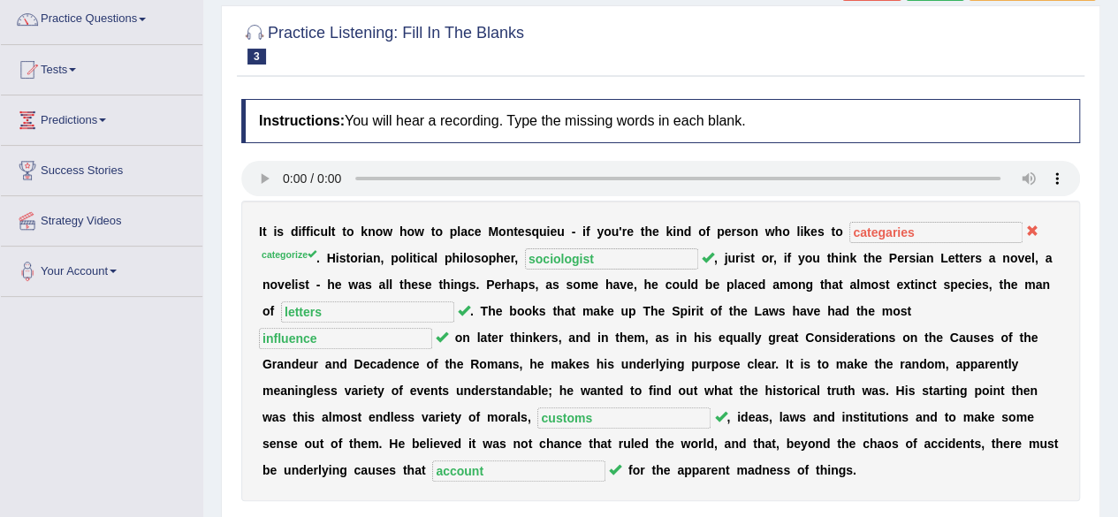
scroll to position [0, 0]
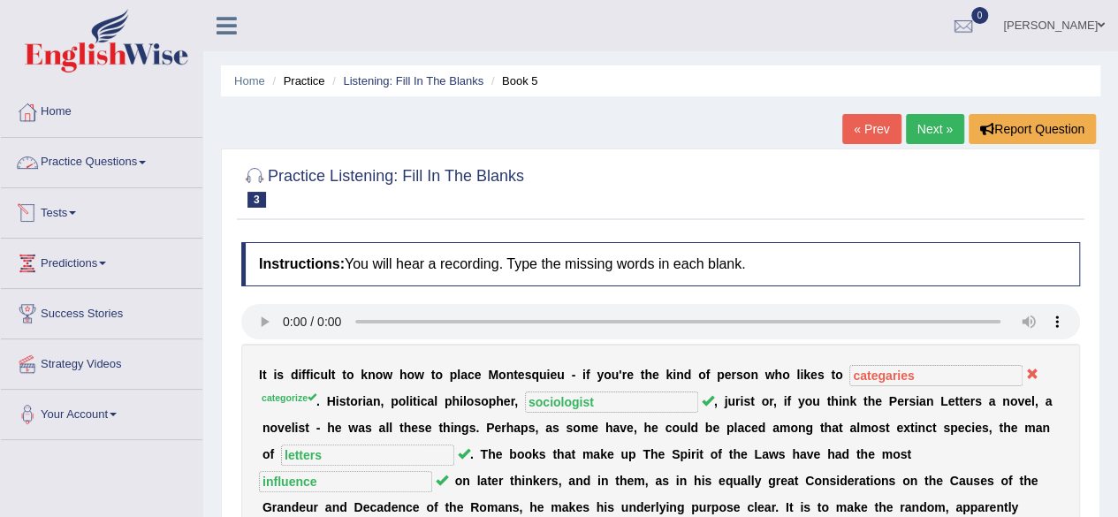
click at [78, 163] on link "Practice Questions" at bounding box center [101, 160] width 201 height 44
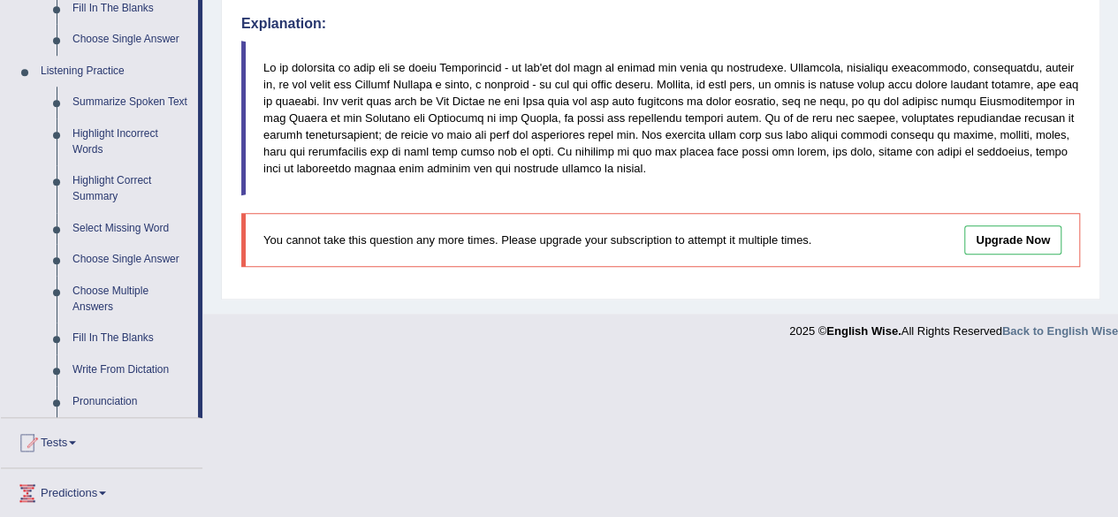
scroll to position [719, 0]
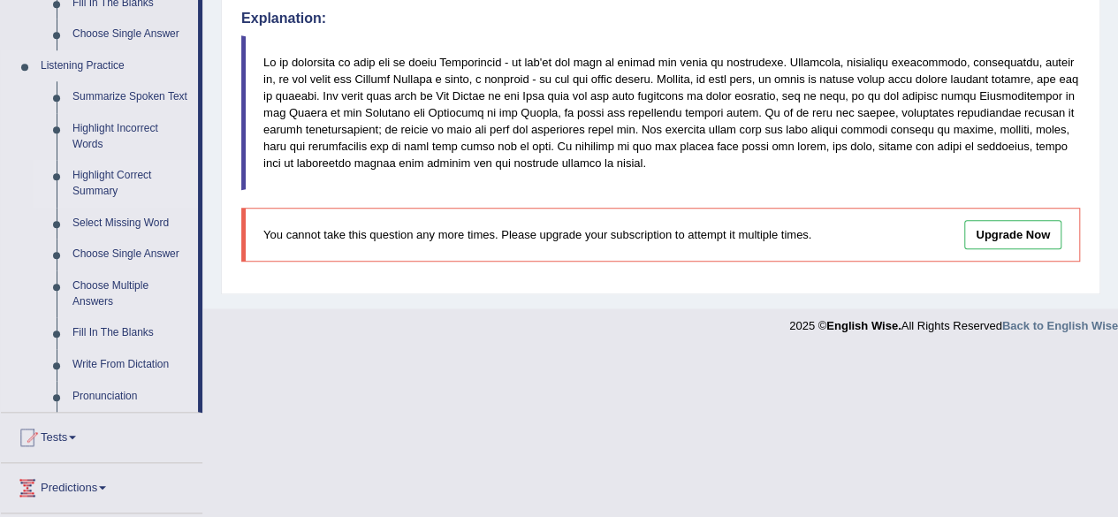
click at [126, 172] on link "Highlight Correct Summary" at bounding box center [130, 183] width 133 height 47
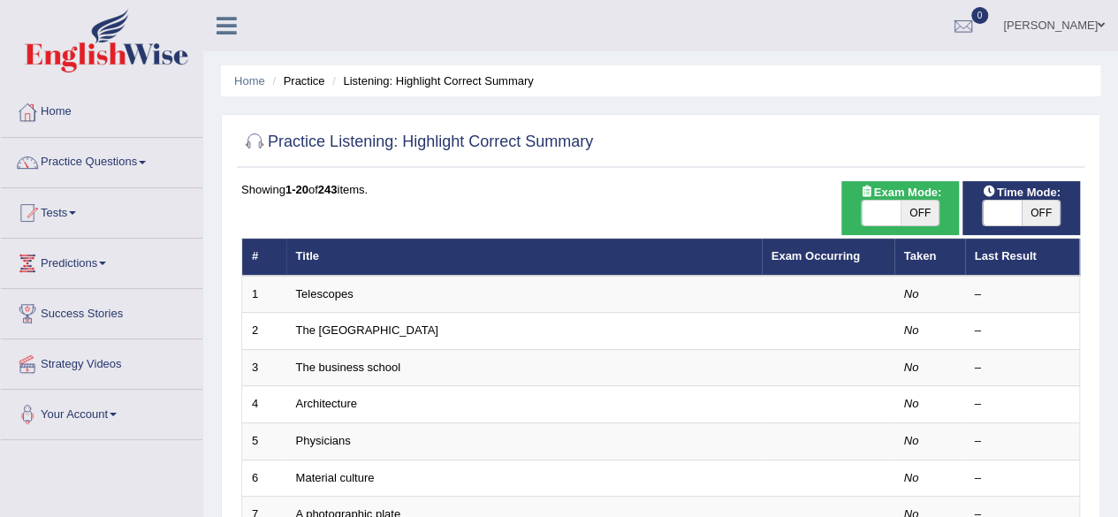
click at [130, 160] on link "Practice Questions" at bounding box center [101, 160] width 201 height 44
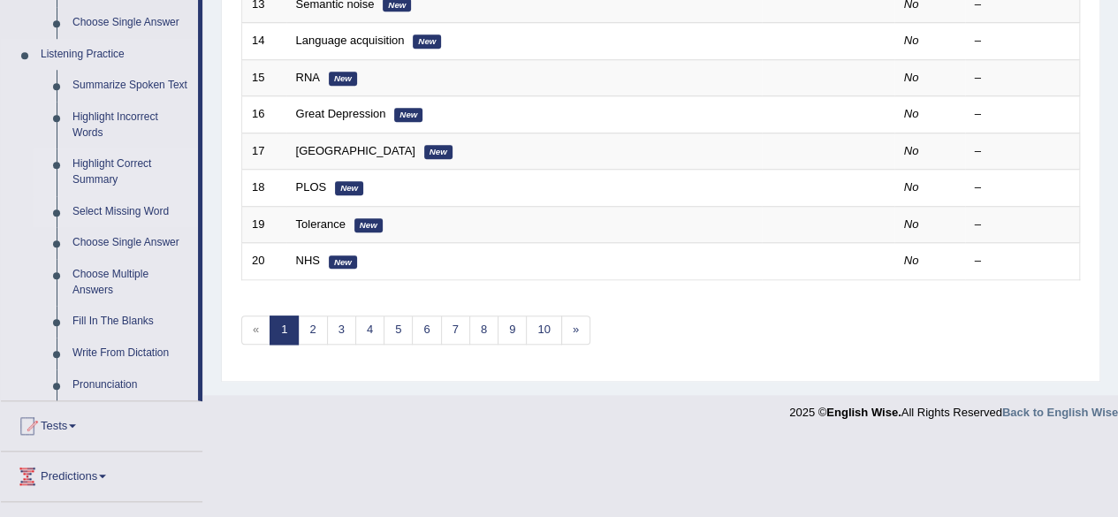
scroll to position [732, 0]
click at [124, 118] on link "Highlight Incorrect Words" at bounding box center [130, 124] width 133 height 47
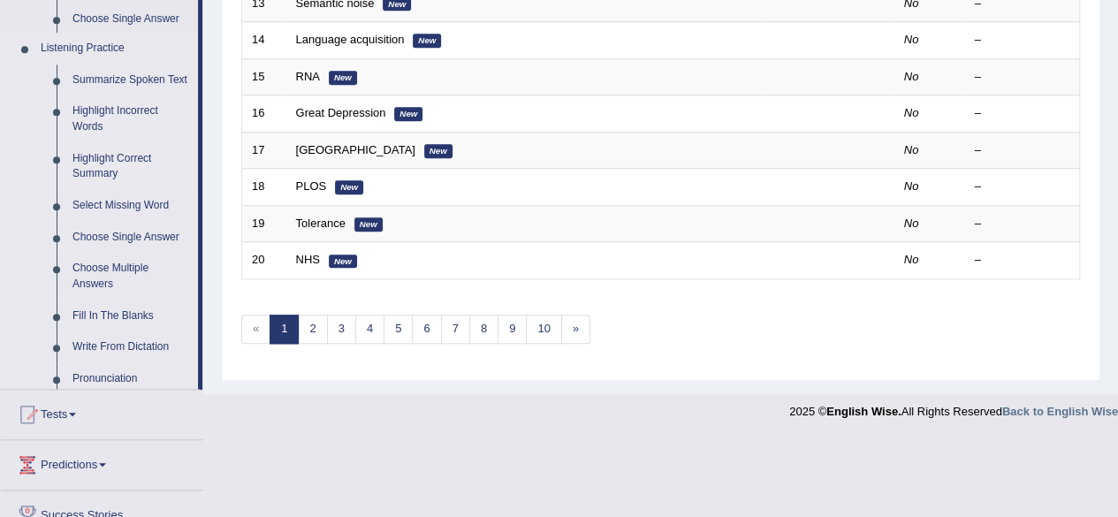
scroll to position [644, 0]
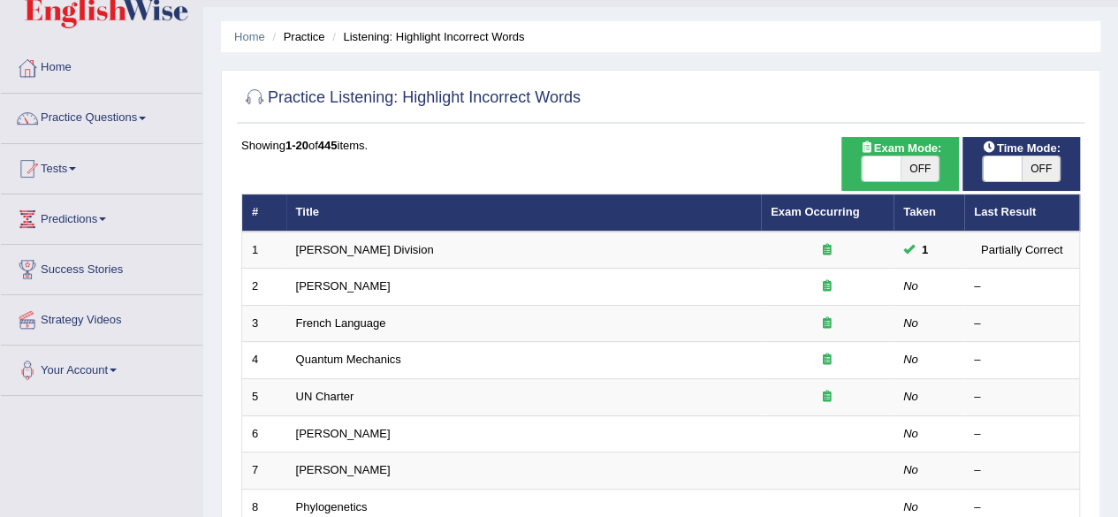
scroll to position [47, 0]
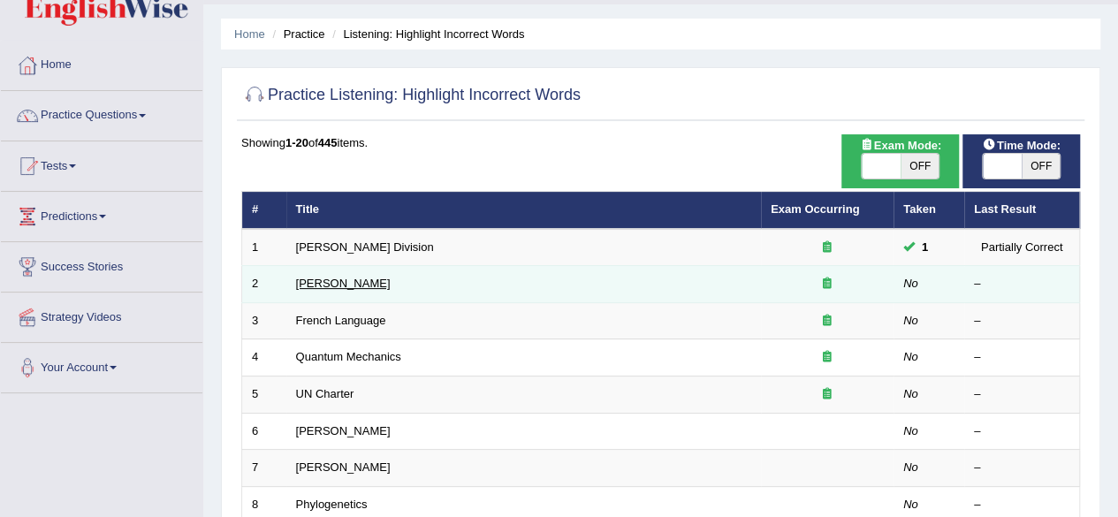
click at [352, 281] on link "[PERSON_NAME]" at bounding box center [343, 283] width 95 height 13
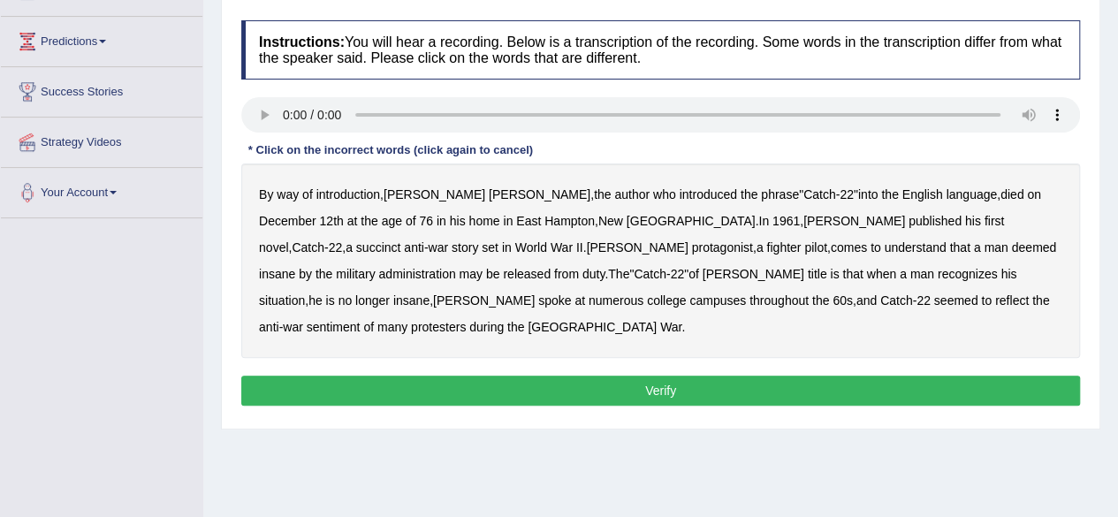
scroll to position [223, 0]
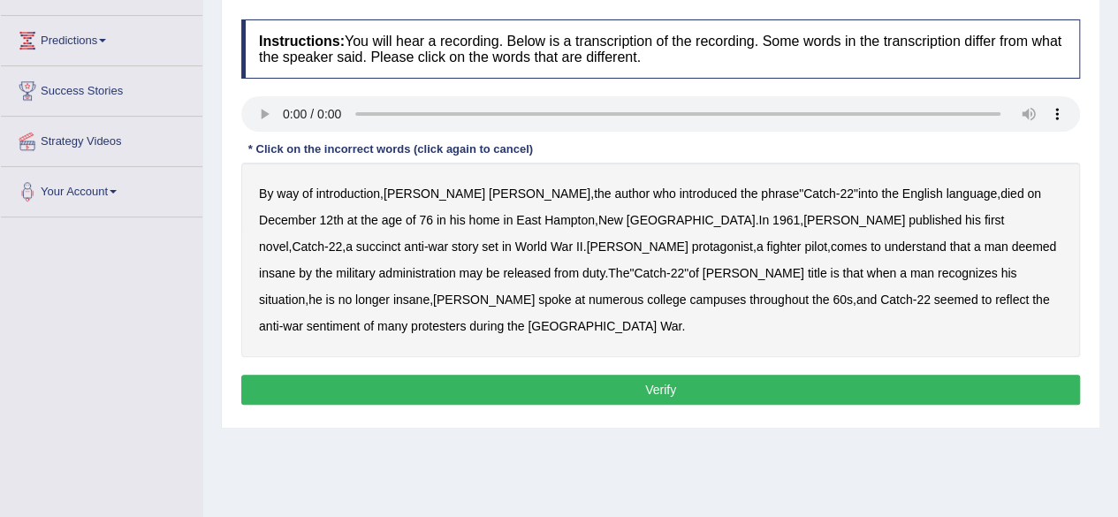
click at [401, 239] on b "succinct" at bounding box center [378, 246] width 45 height 14
click at [455, 266] on b "administration" at bounding box center [416, 273] width 77 height 14
click at [305, 292] on b "situation" at bounding box center [282, 299] width 46 height 14
click at [995, 301] on b "reflect" at bounding box center [1012, 299] width 34 height 14
click at [641, 375] on button "Verify" at bounding box center [660, 390] width 838 height 30
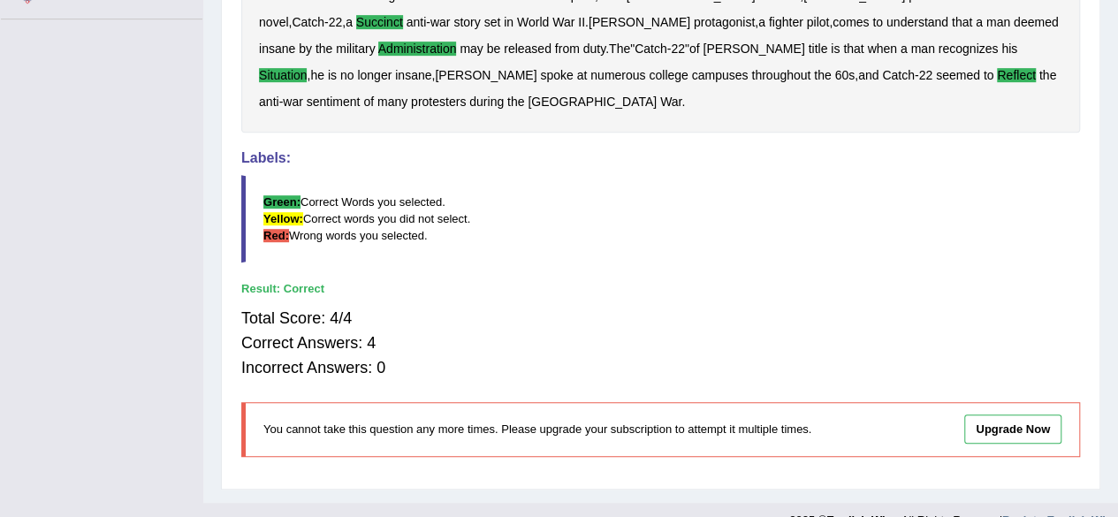
scroll to position [0, 0]
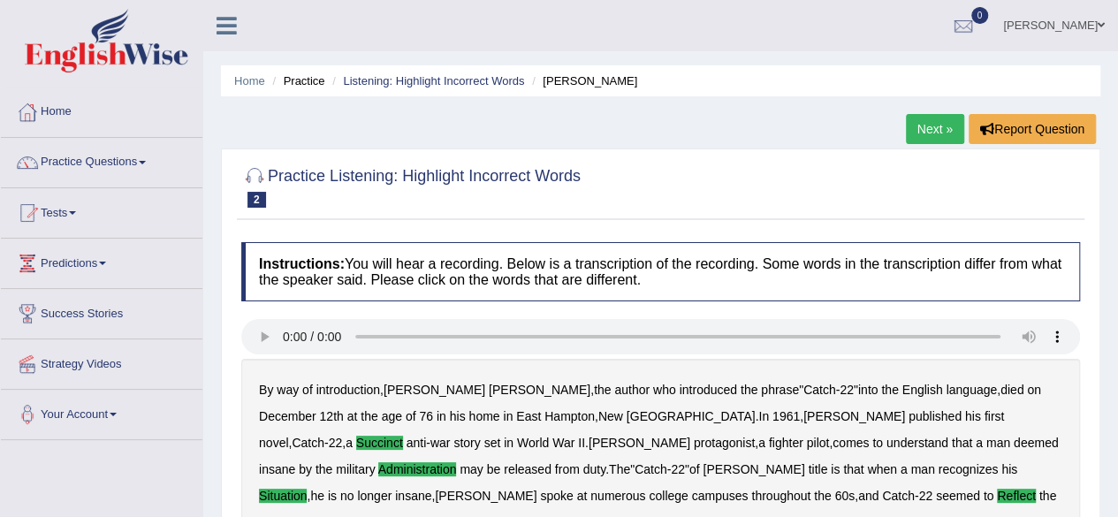
click at [930, 130] on link "Next »" at bounding box center [935, 129] width 58 height 30
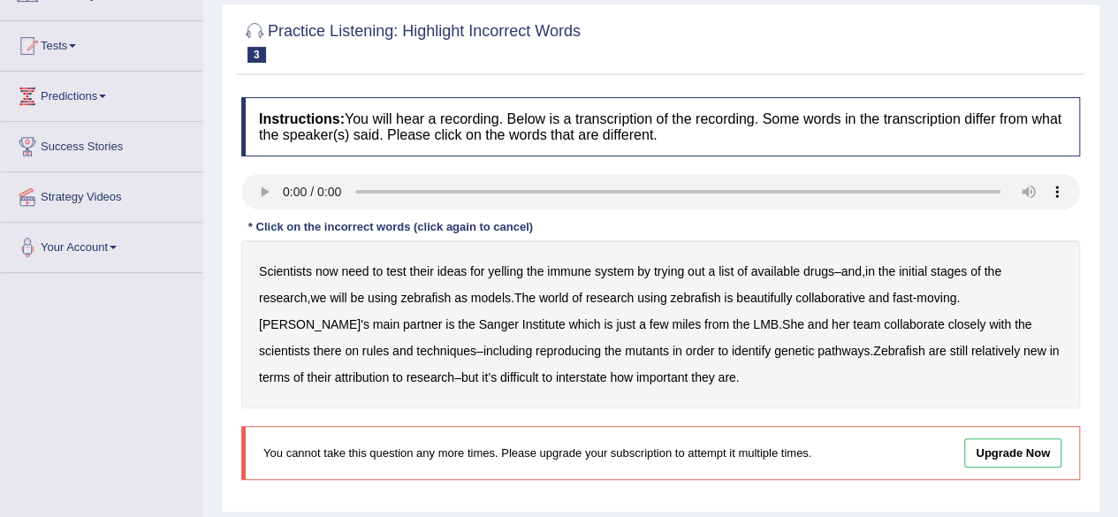
scroll to position [289, 0]
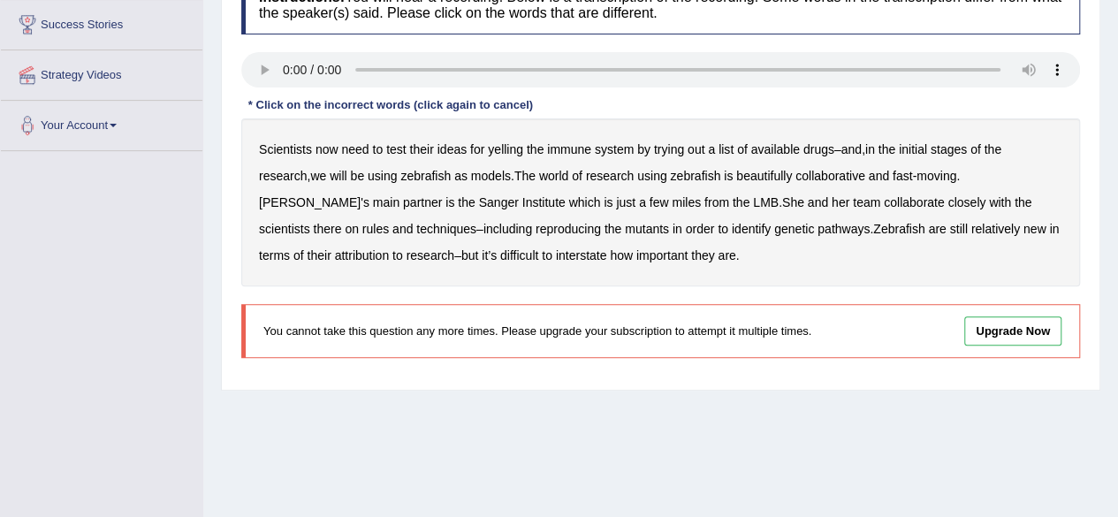
click at [499, 148] on b "yelling" at bounding box center [505, 149] width 35 height 14
click at [322, 175] on b "we" at bounding box center [318, 176] width 16 height 14
click at [776, 174] on b "beautifully" at bounding box center [764, 176] width 56 height 14
click at [389, 222] on b "rules" at bounding box center [375, 229] width 27 height 14
click at [535, 222] on b "reproducing" at bounding box center [567, 229] width 65 height 14
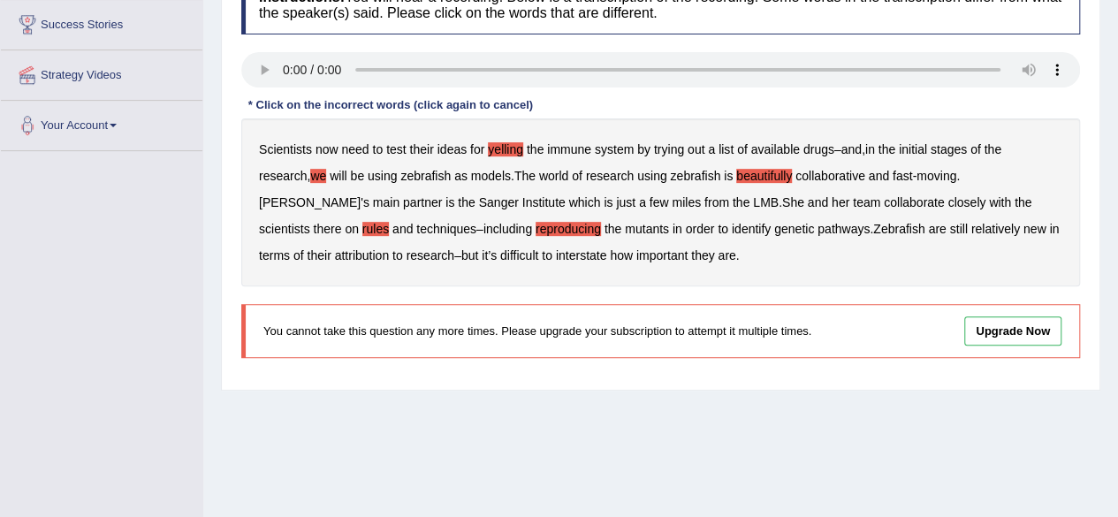
click at [335, 248] on b "attribution" at bounding box center [362, 255] width 54 height 14
click at [556, 254] on b "interstate" at bounding box center [581, 255] width 51 height 14
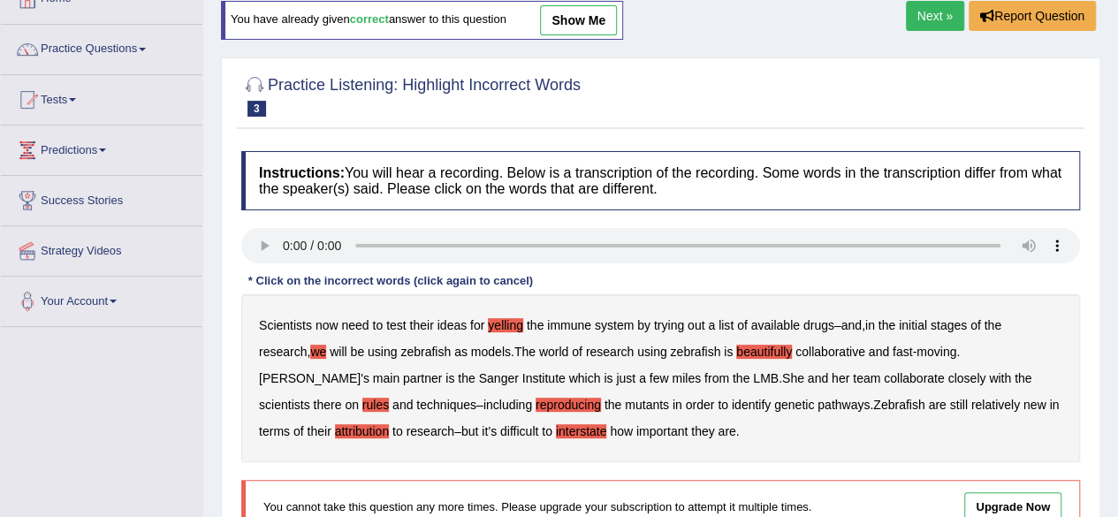
scroll to position [0, 0]
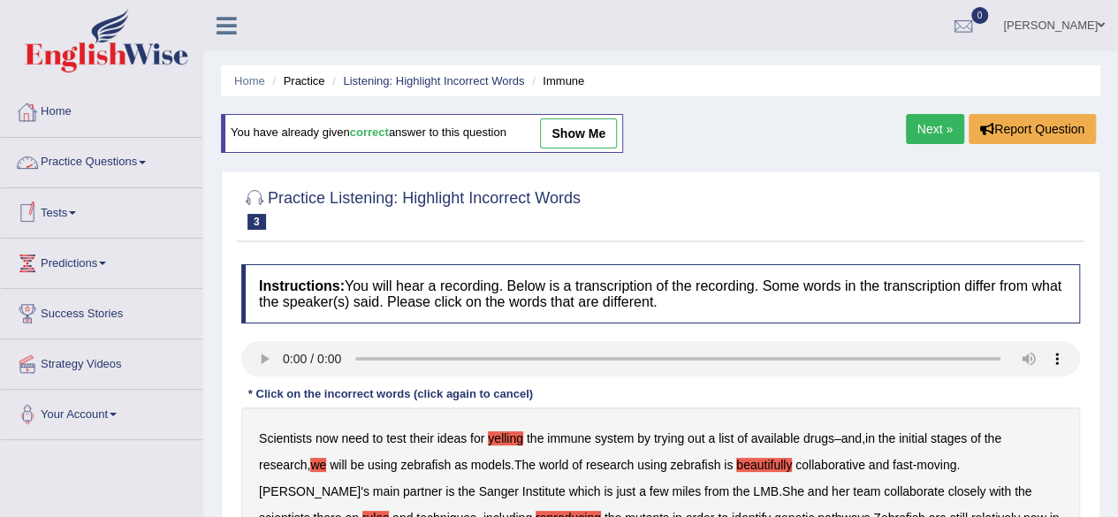
click at [75, 156] on link "Practice Questions" at bounding box center [101, 160] width 201 height 44
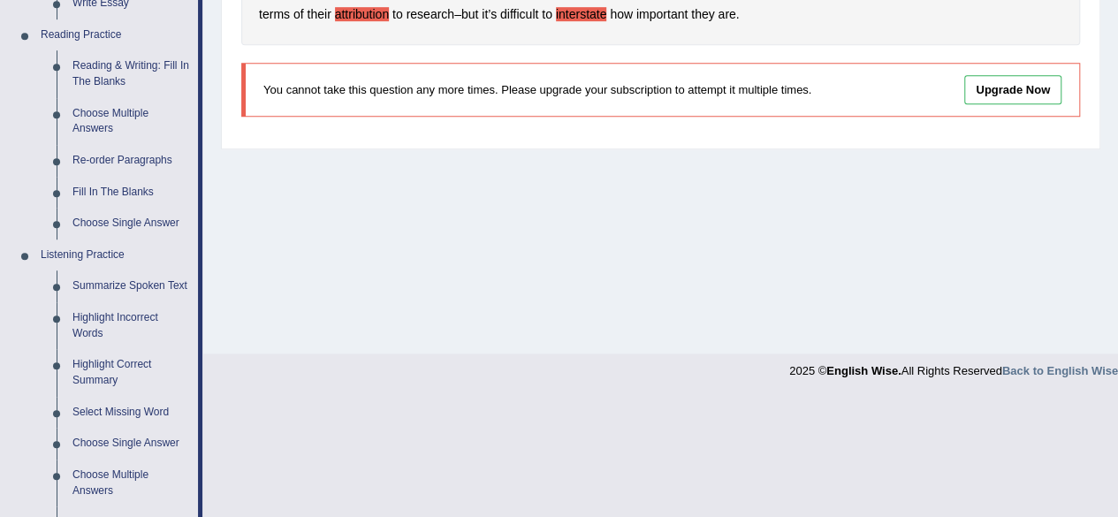
scroll to position [531, 0]
click at [108, 282] on link "Summarize Spoken Text" at bounding box center [130, 285] width 133 height 32
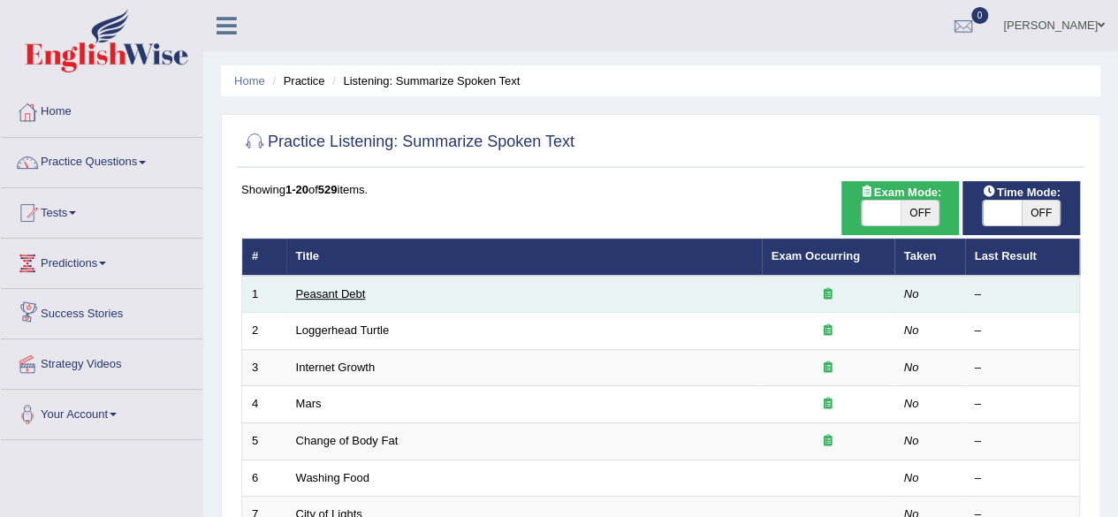
click at [327, 291] on link "Peasant Debt" at bounding box center [331, 293] width 70 height 13
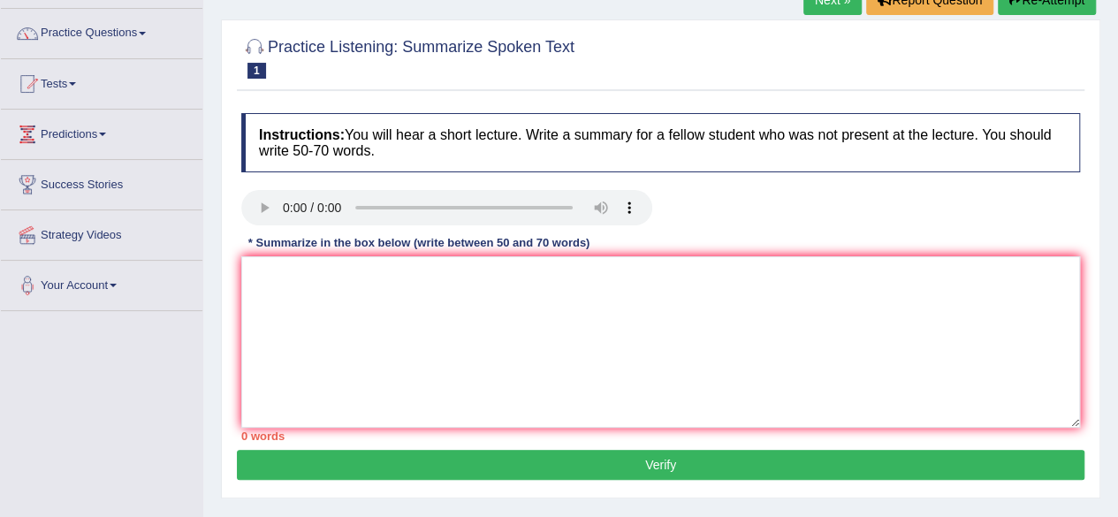
scroll to position [131, 0]
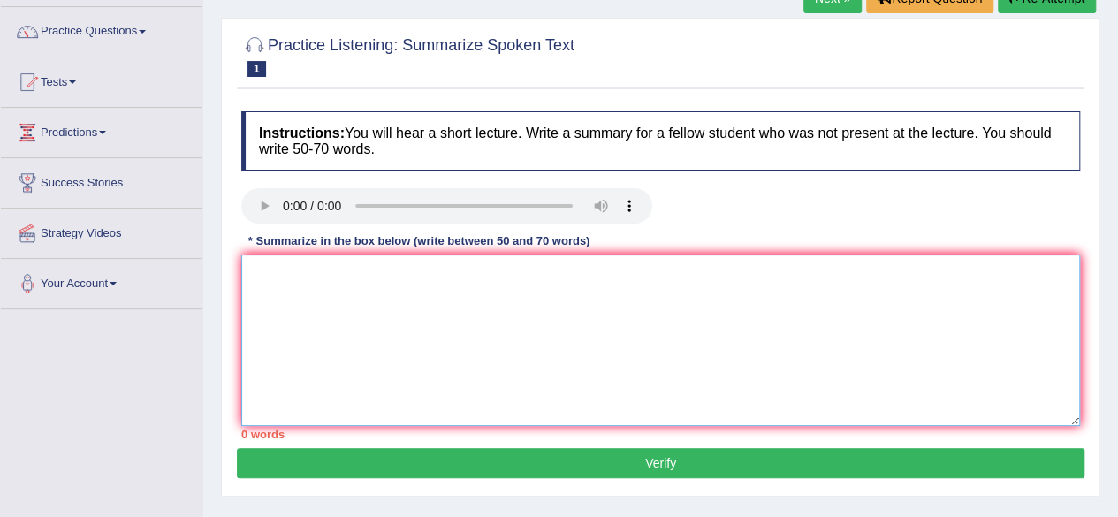
click at [280, 326] on textarea at bounding box center [660, 339] width 838 height 171
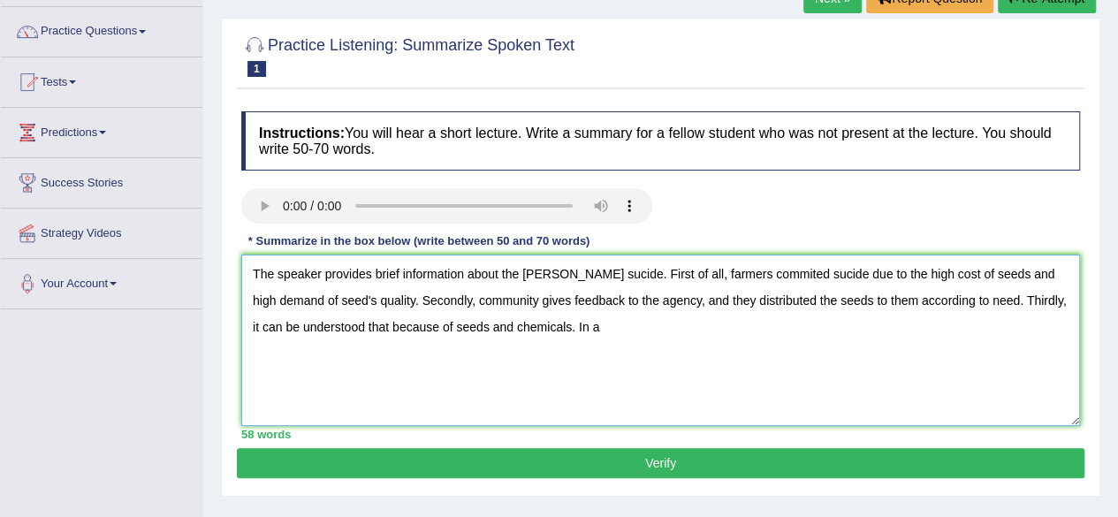
click at [635, 326] on textarea "The speaker provides brief information about the [PERSON_NAME] sucide. First of…" at bounding box center [660, 339] width 838 height 171
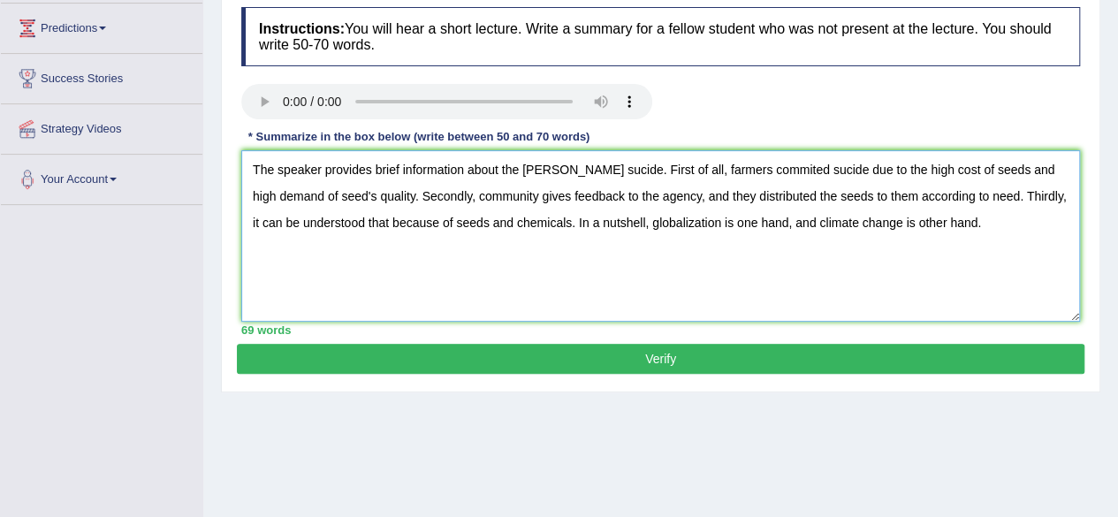
scroll to position [239, 0]
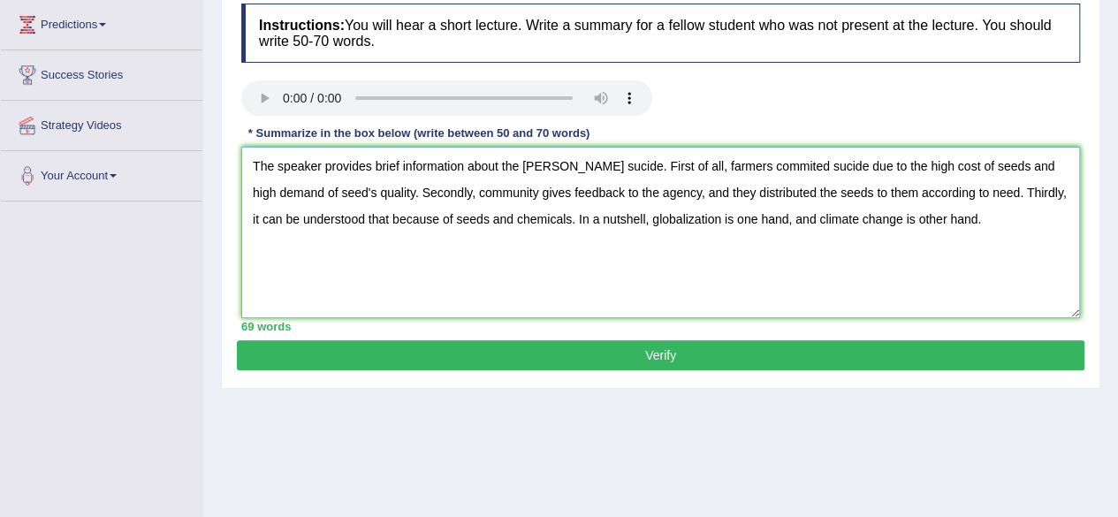
type textarea "The speaker provides brief information about the [PERSON_NAME] sucide. First of…"
click at [649, 355] on button "Verify" at bounding box center [660, 355] width 847 height 30
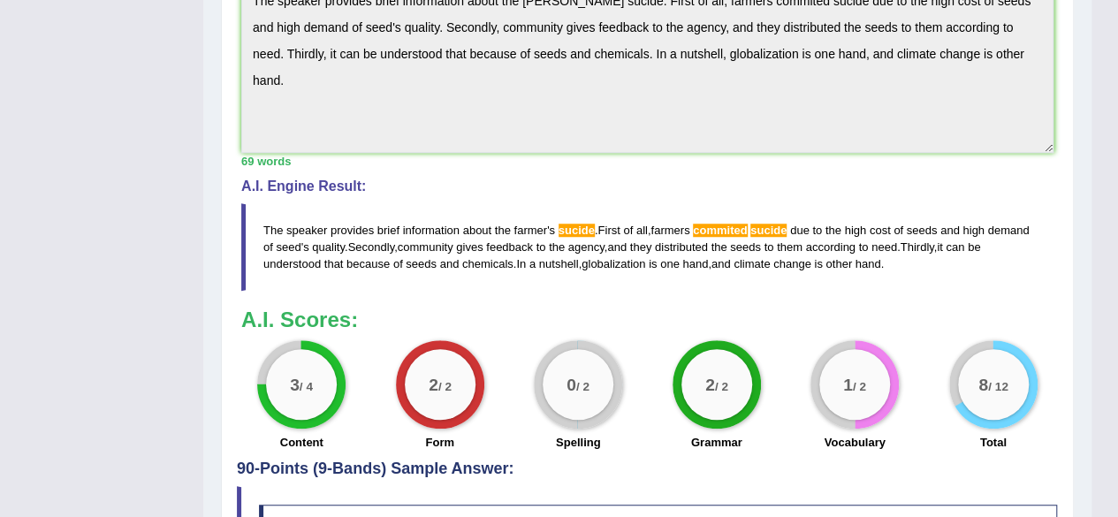
scroll to position [593, 0]
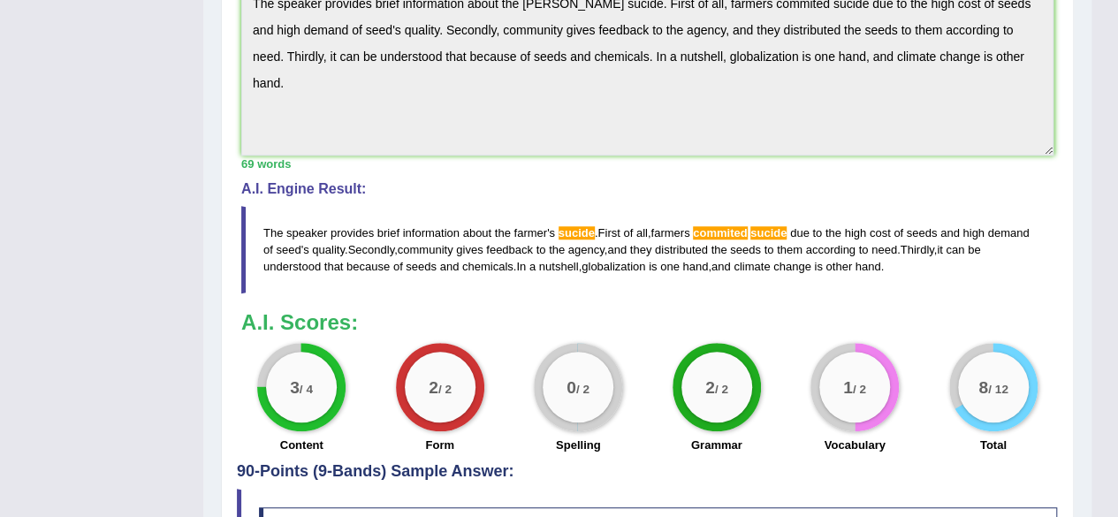
click at [732, 226] on span "commited" at bounding box center [720, 232] width 54 height 13
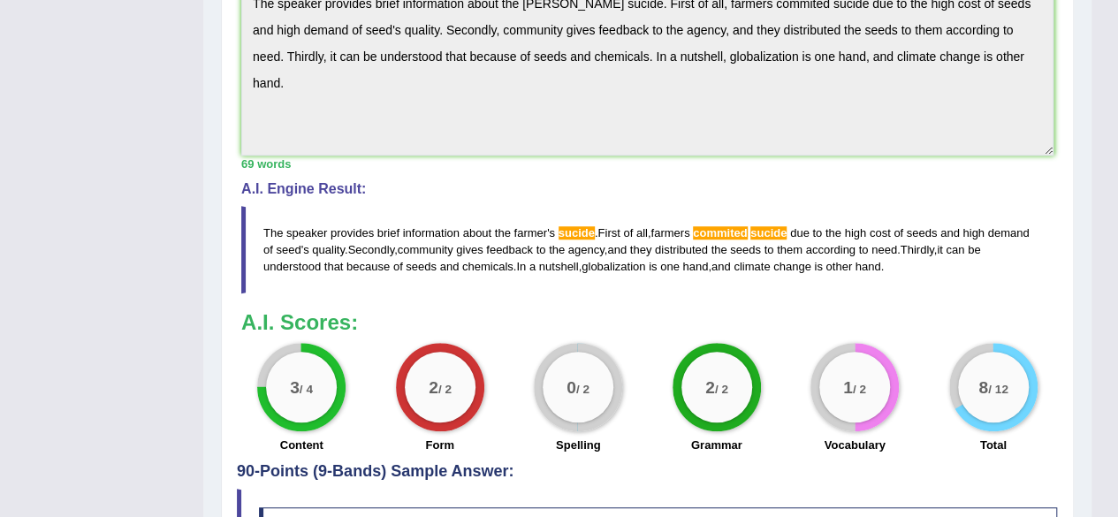
click at [732, 231] on span "commited" at bounding box center [720, 232] width 54 height 13
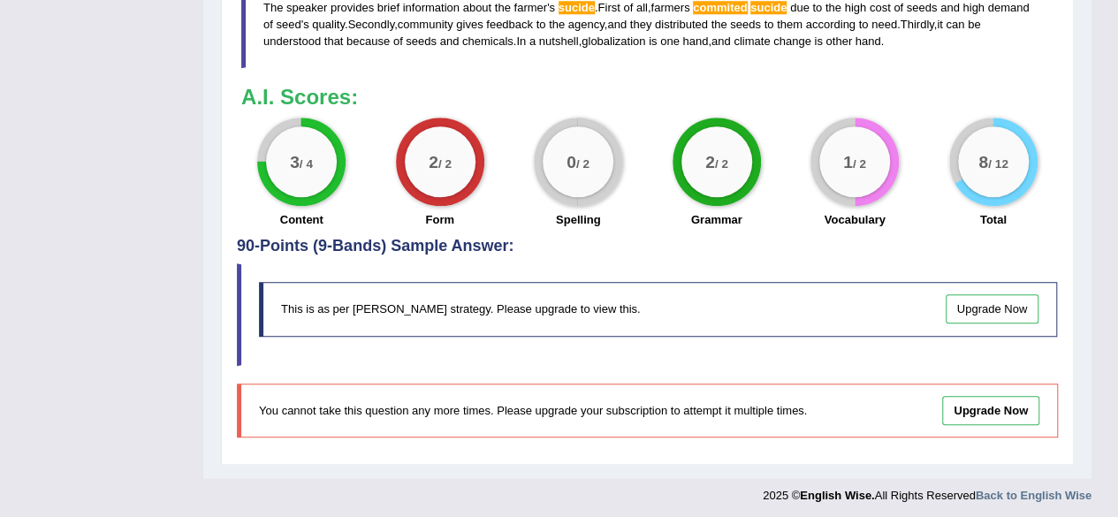
scroll to position [0, 0]
